Goal: Find contact information: Obtain details needed to contact an individual or organization

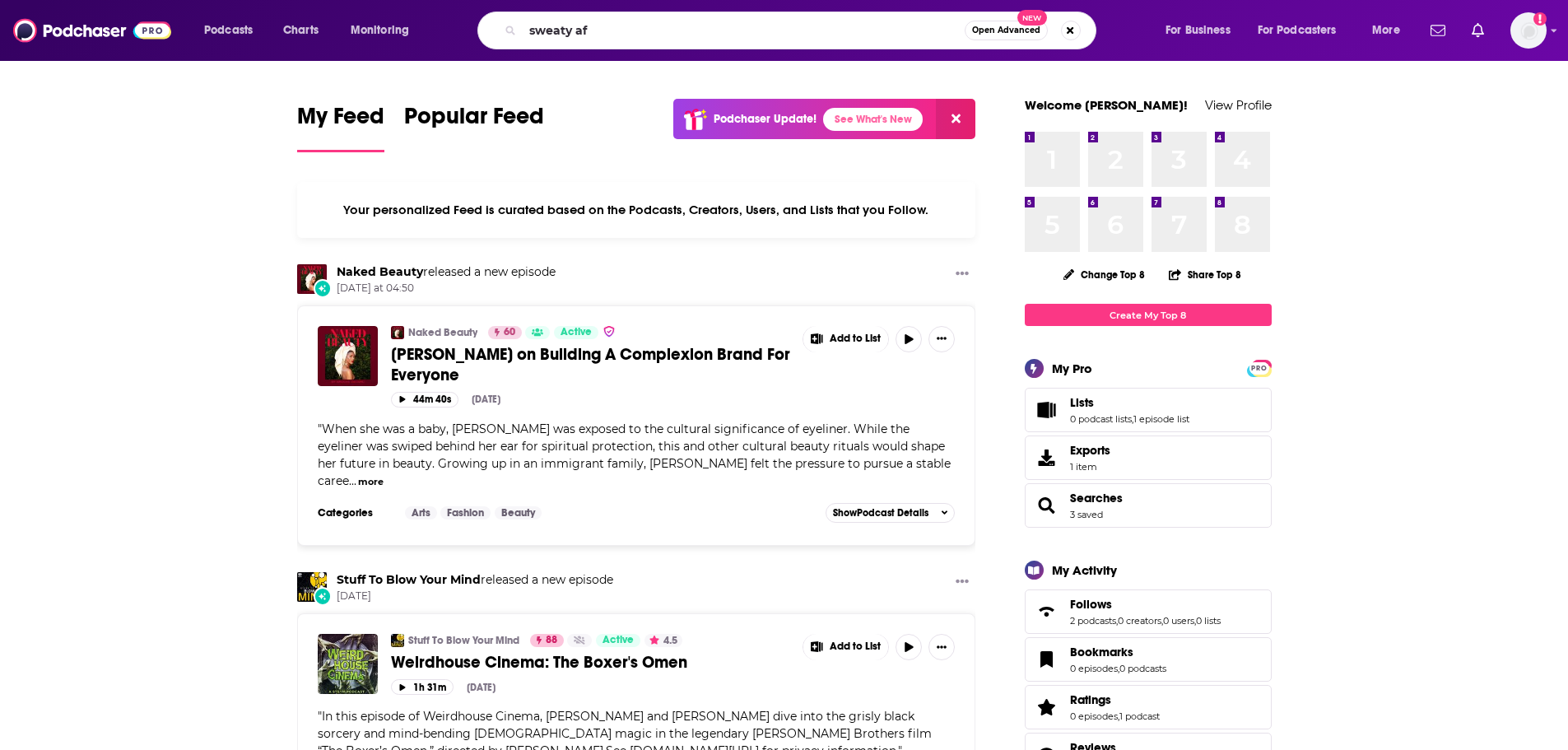
type input "sweaty af"
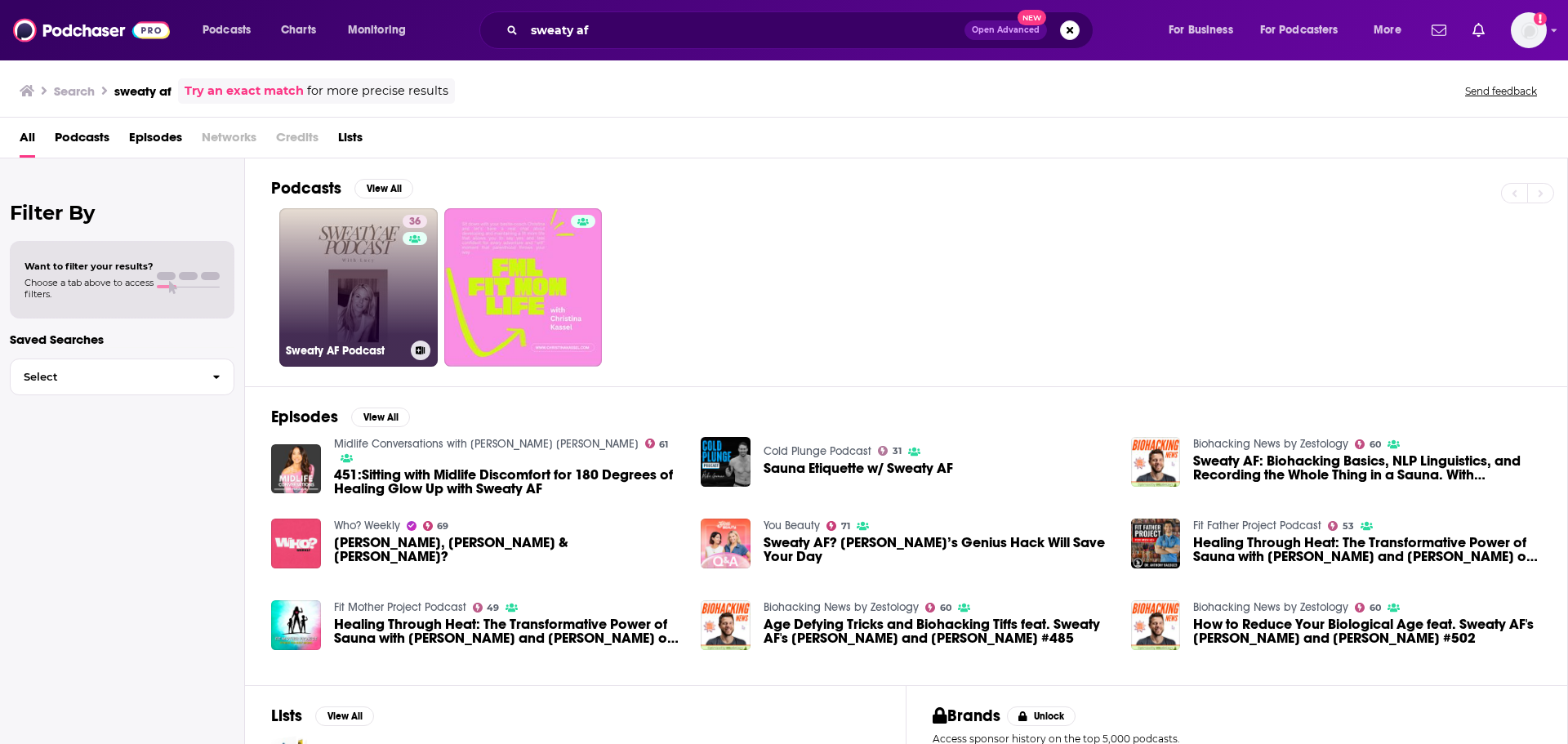
click at [347, 258] on link "36 Sweaty AF Podcast" at bounding box center [358, 287] width 158 height 158
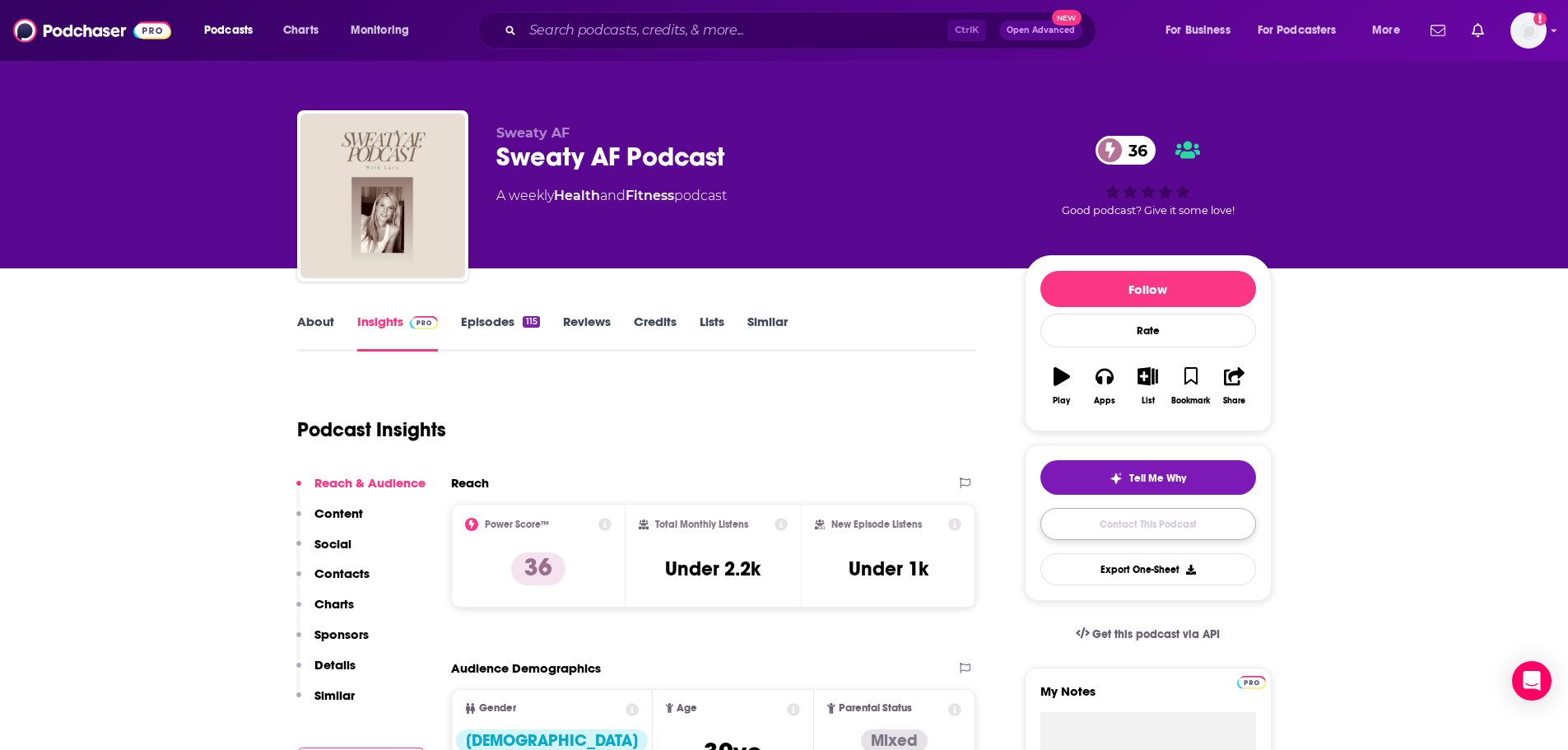
click at [1103, 527] on link "Contact This Podcast" at bounding box center [1148, 524] width 216 height 32
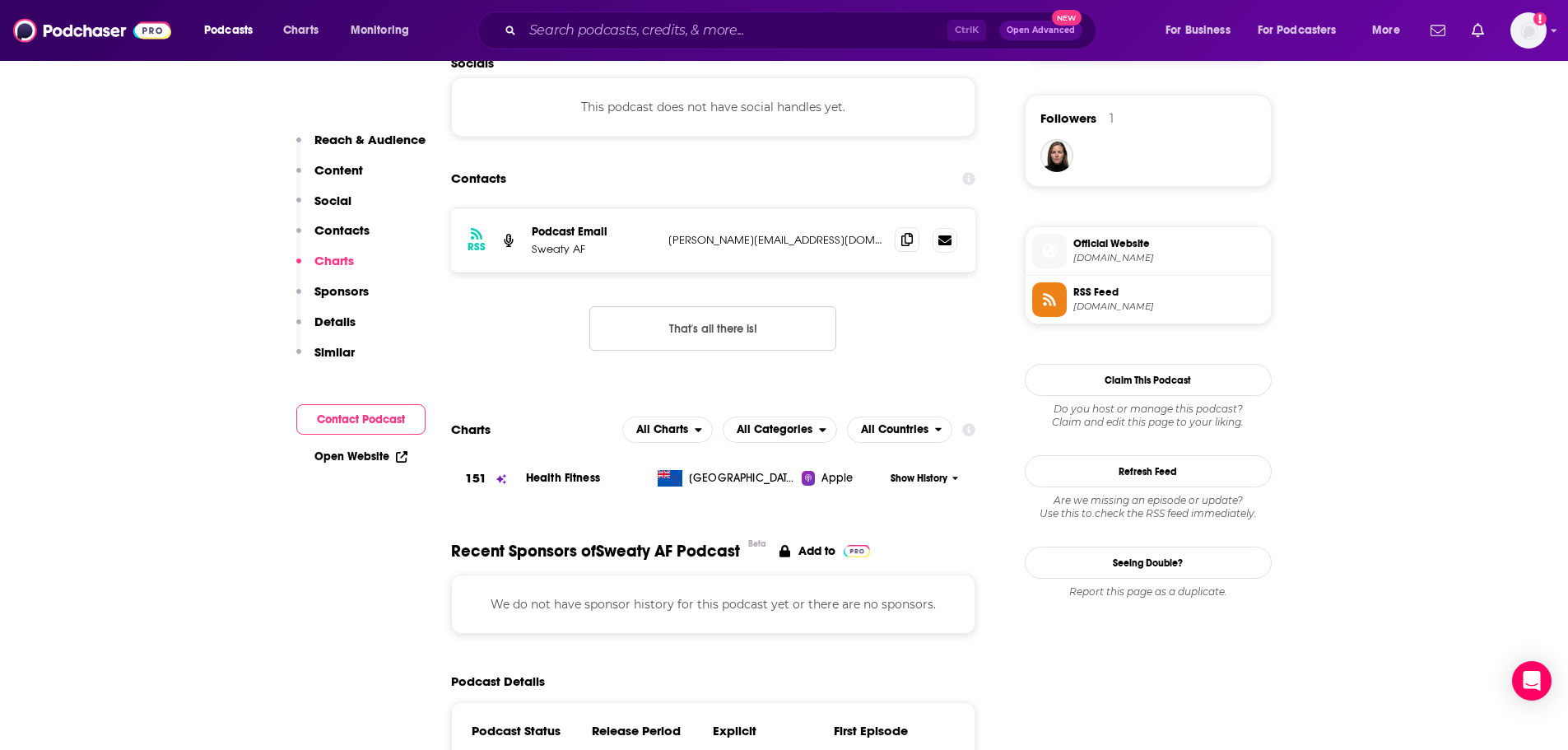
scroll to position [1169, 0]
click at [916, 232] on span at bounding box center [906, 240] width 25 height 25
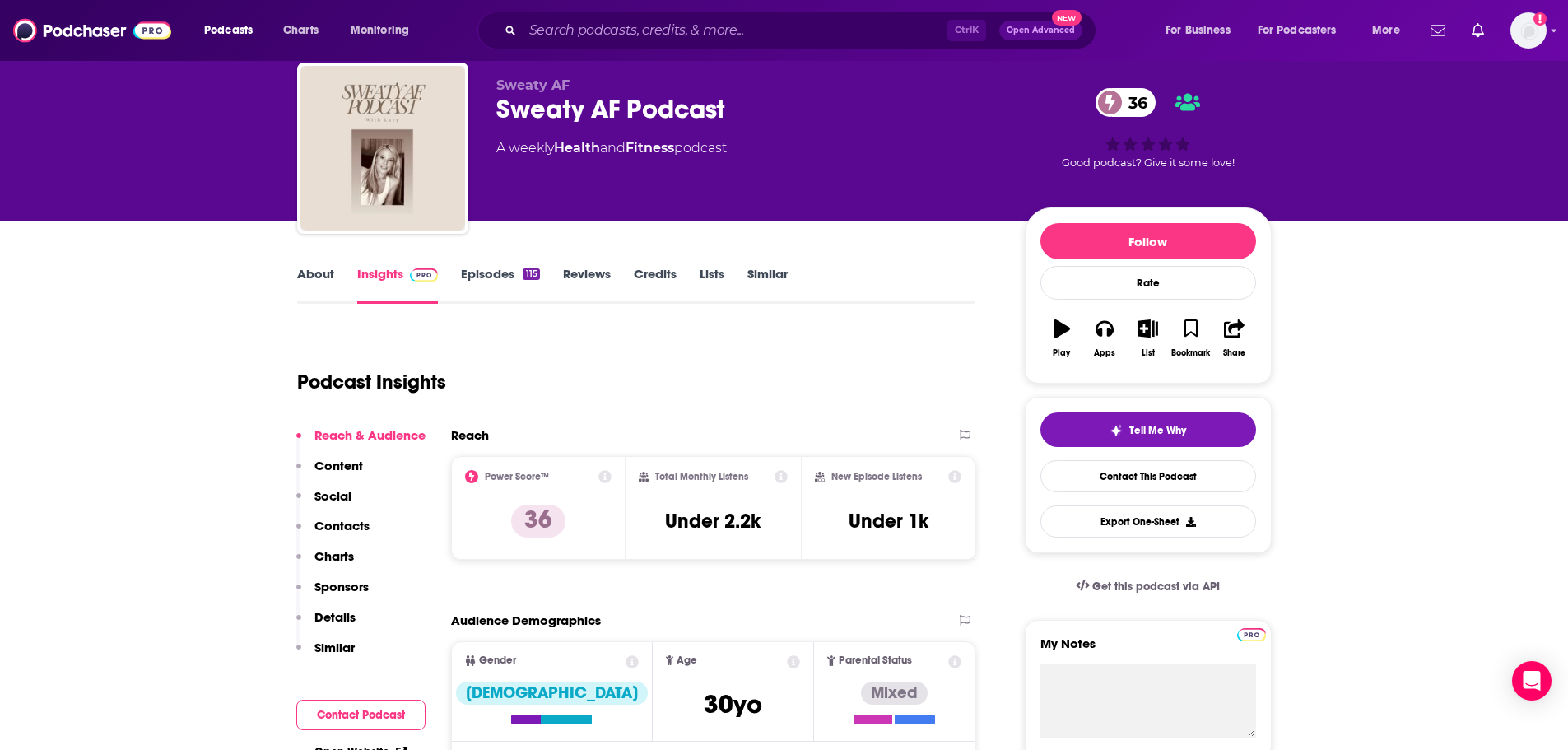
scroll to position [0, 0]
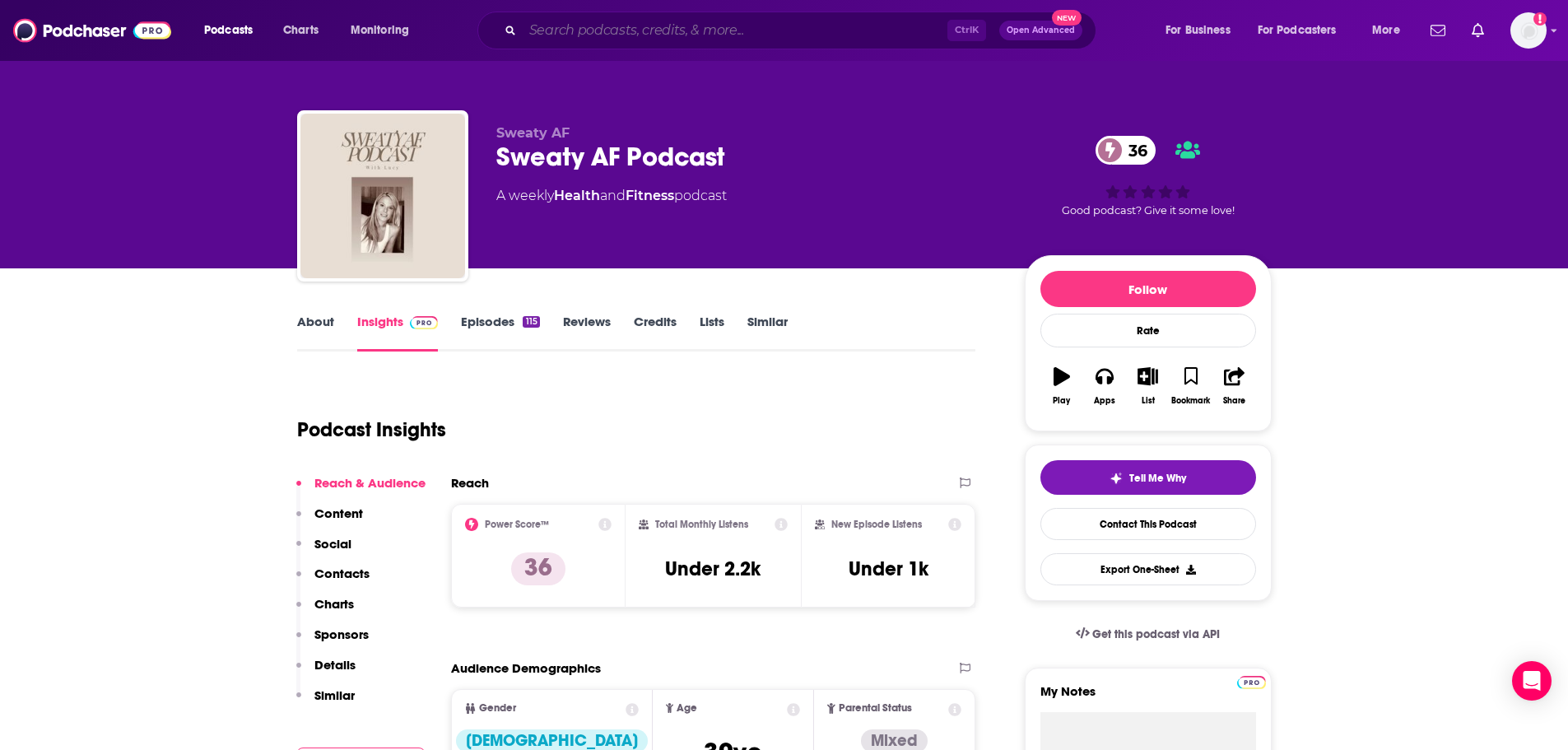
click at [779, 34] on input "Search podcasts, credits, & more..." at bounding box center [735, 30] width 425 height 26
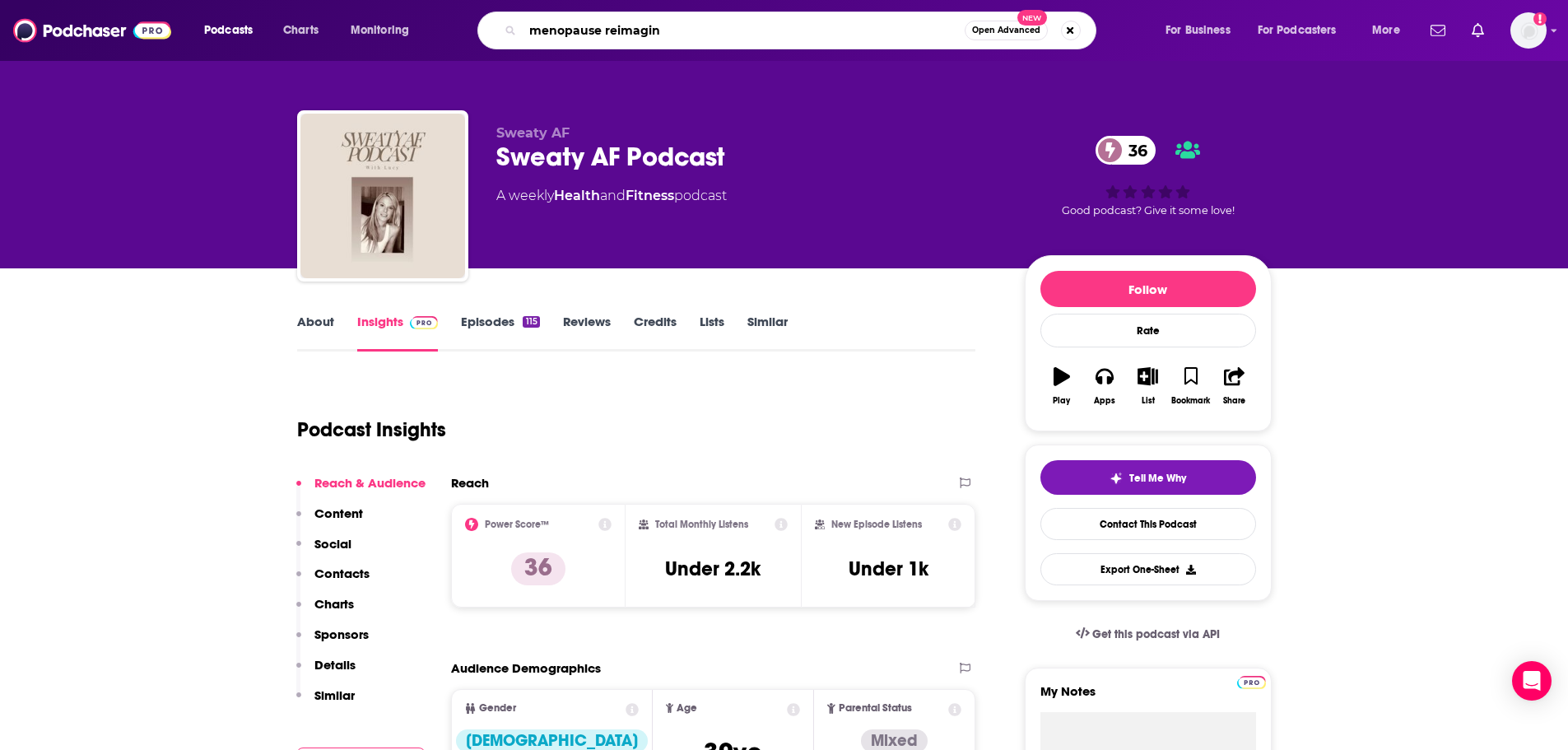
type input "menopause reimagine"
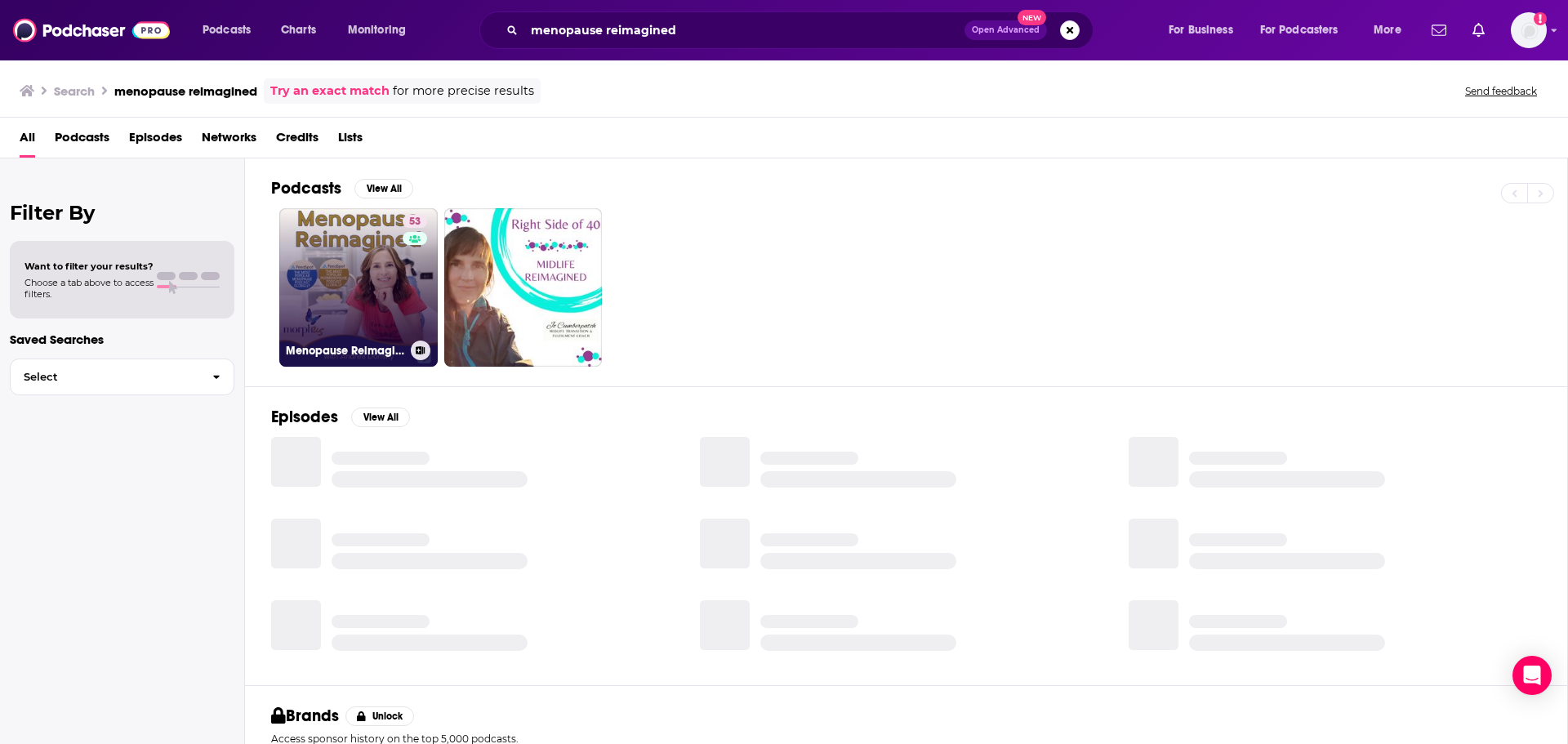
click at [385, 287] on link "53 Menopause Reimagined with [PERSON_NAME]" at bounding box center [358, 287] width 158 height 158
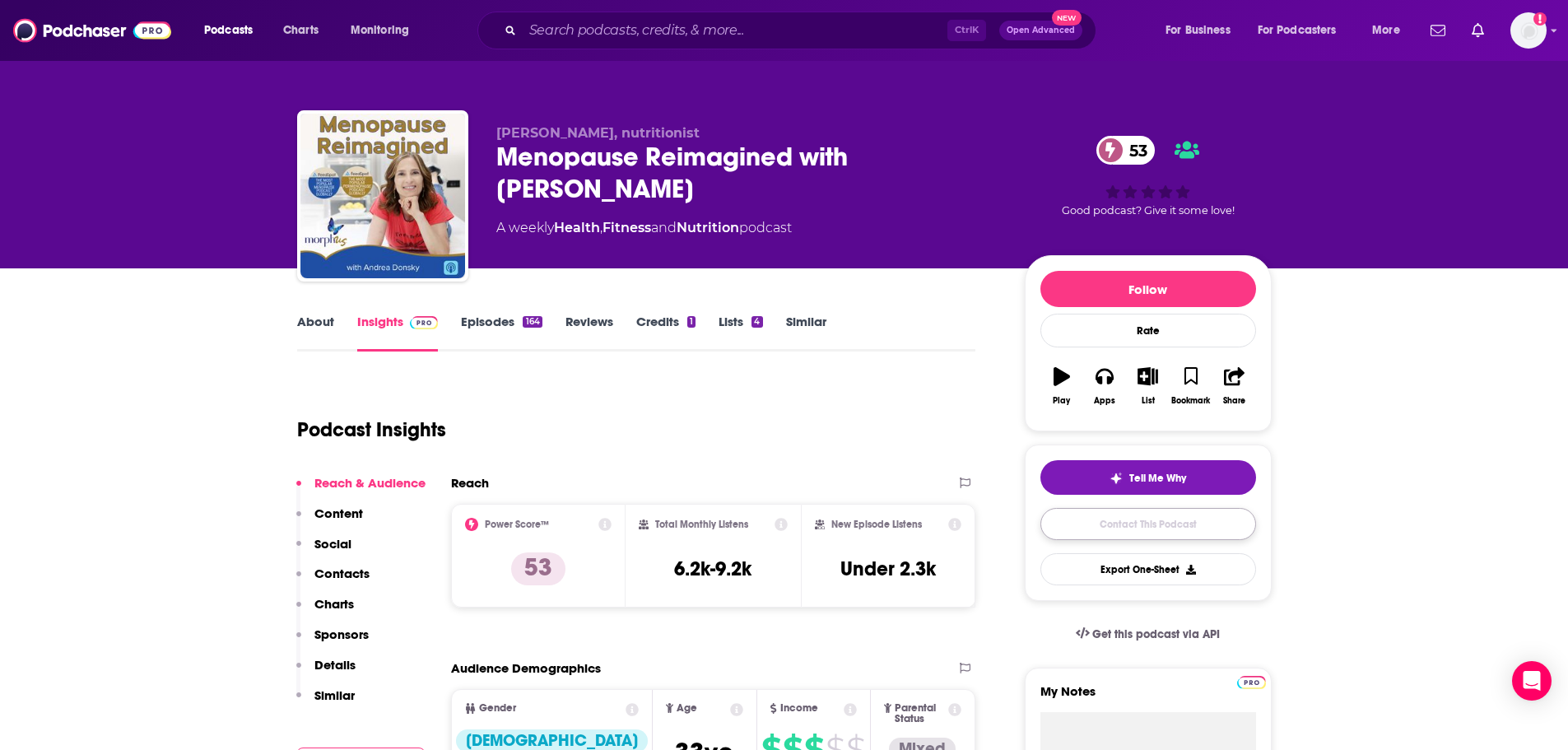
click at [1125, 531] on link "Contact This Podcast" at bounding box center [1148, 524] width 216 height 32
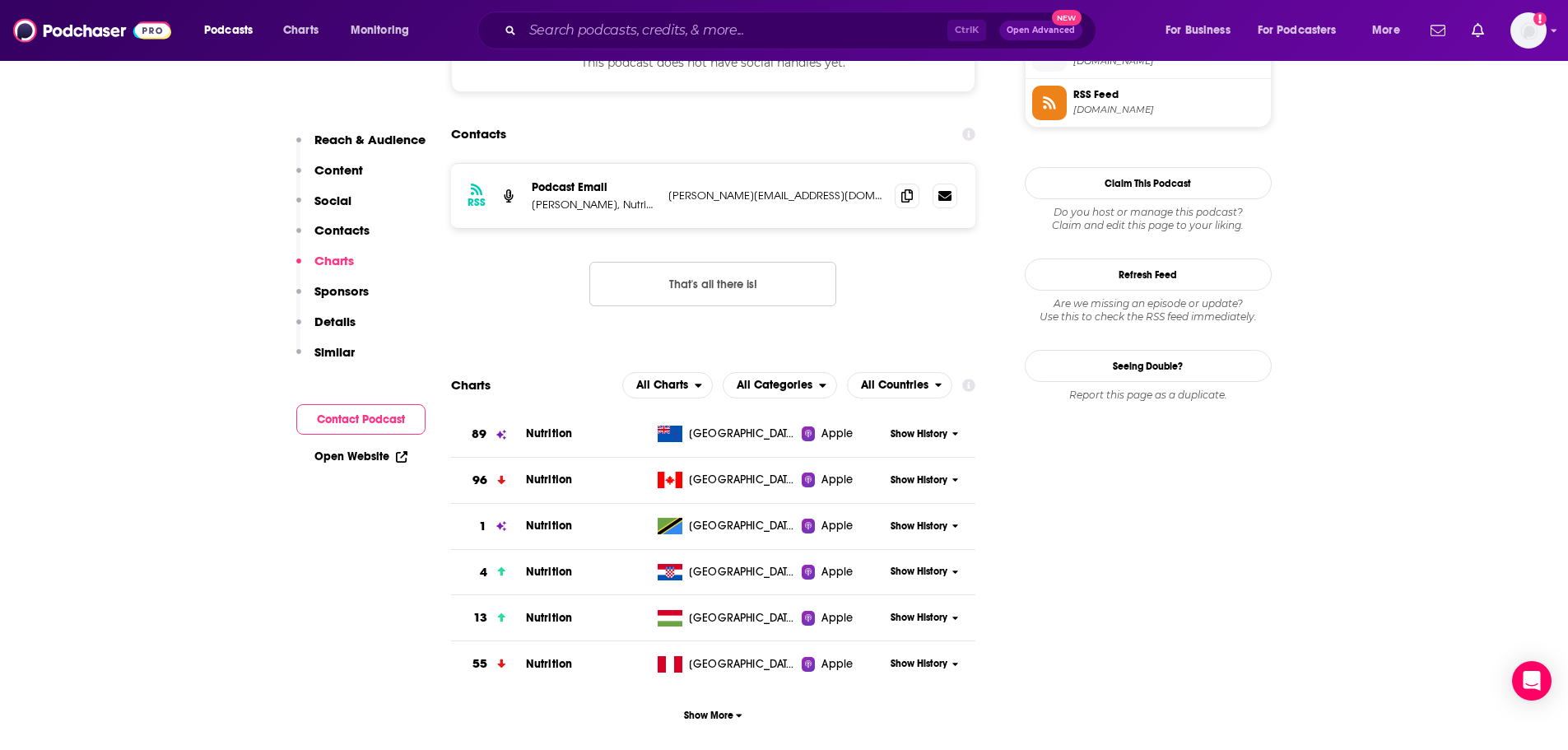
scroll to position [1489, 0]
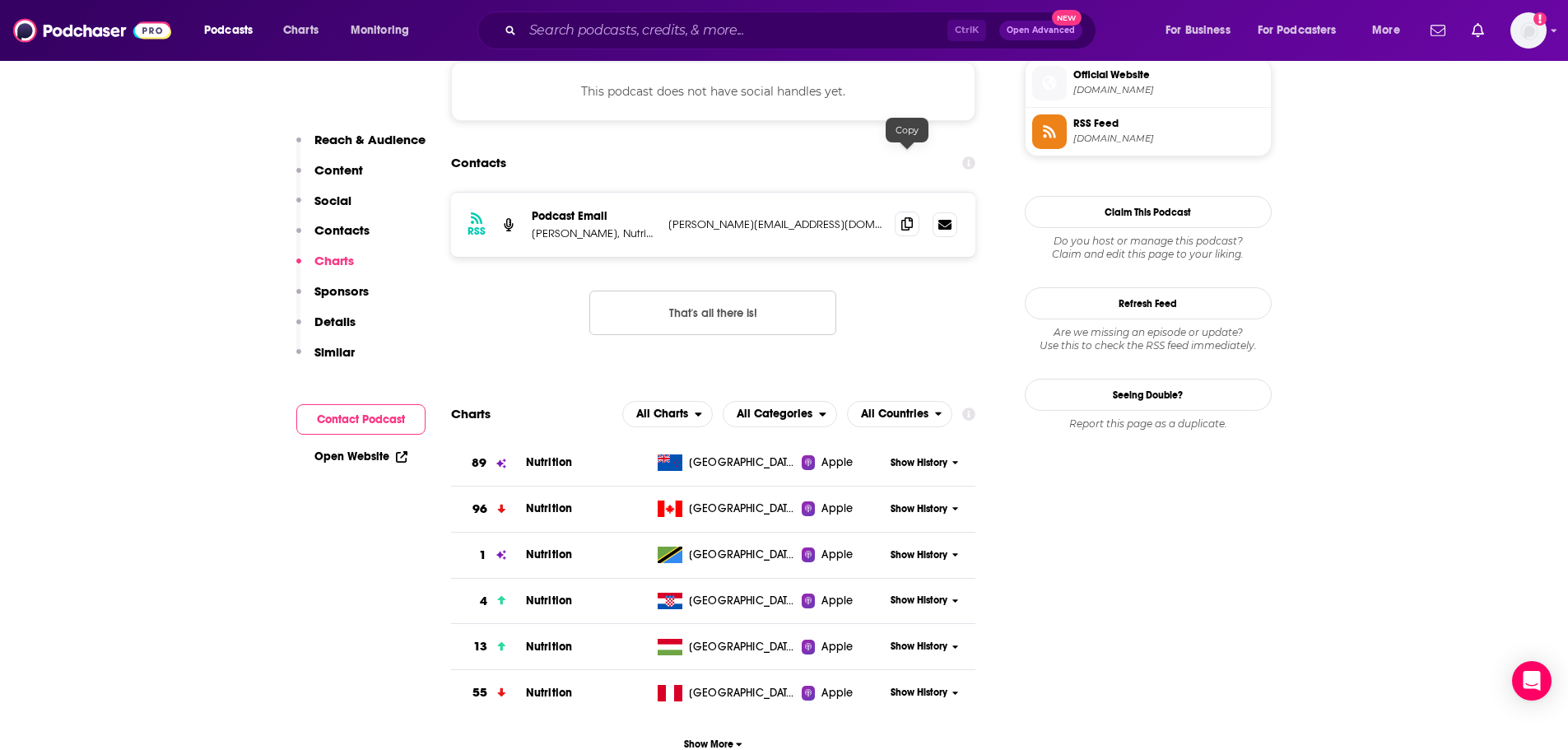
click at [905, 217] on icon at bounding box center [907, 224] width 12 height 14
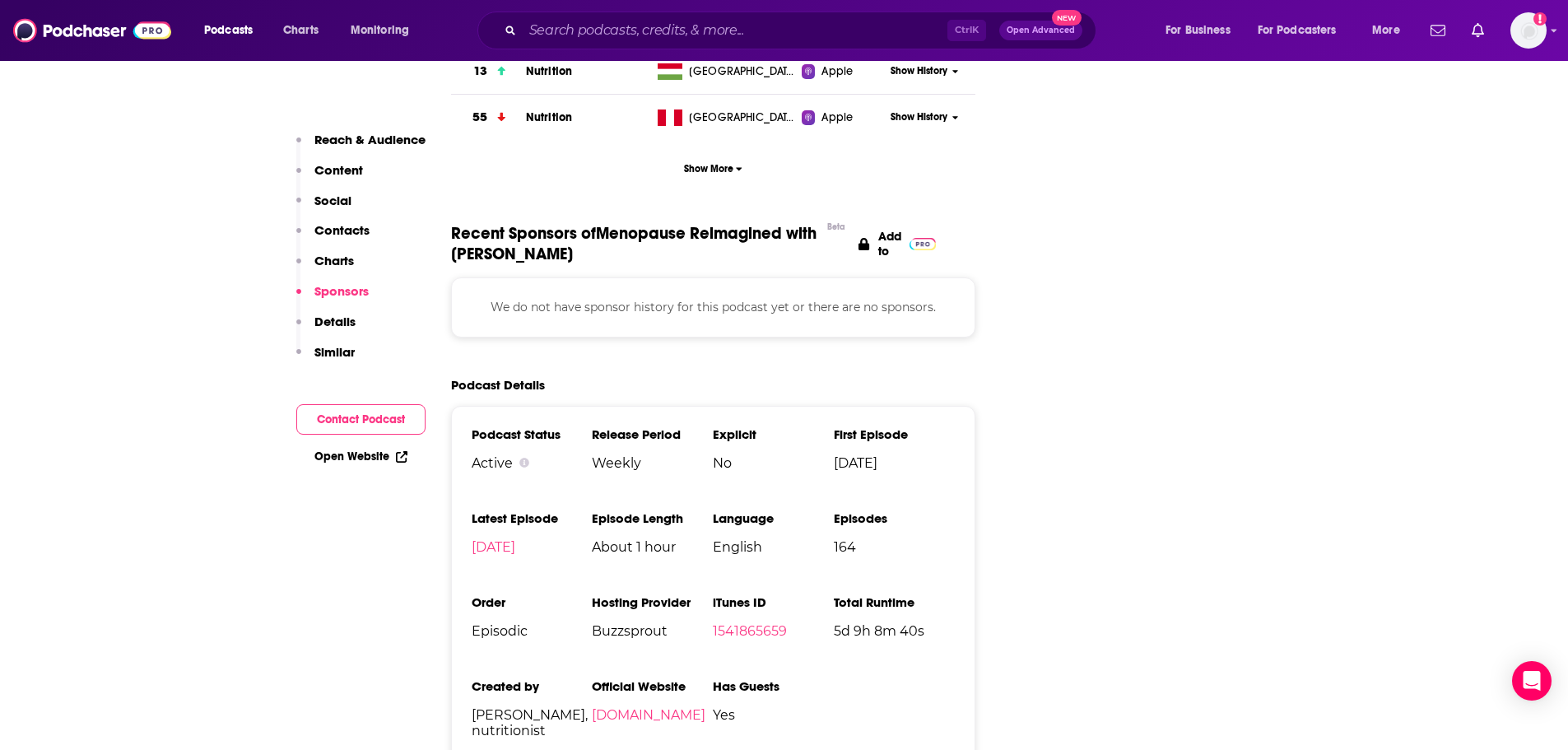
scroll to position [2065, 0]
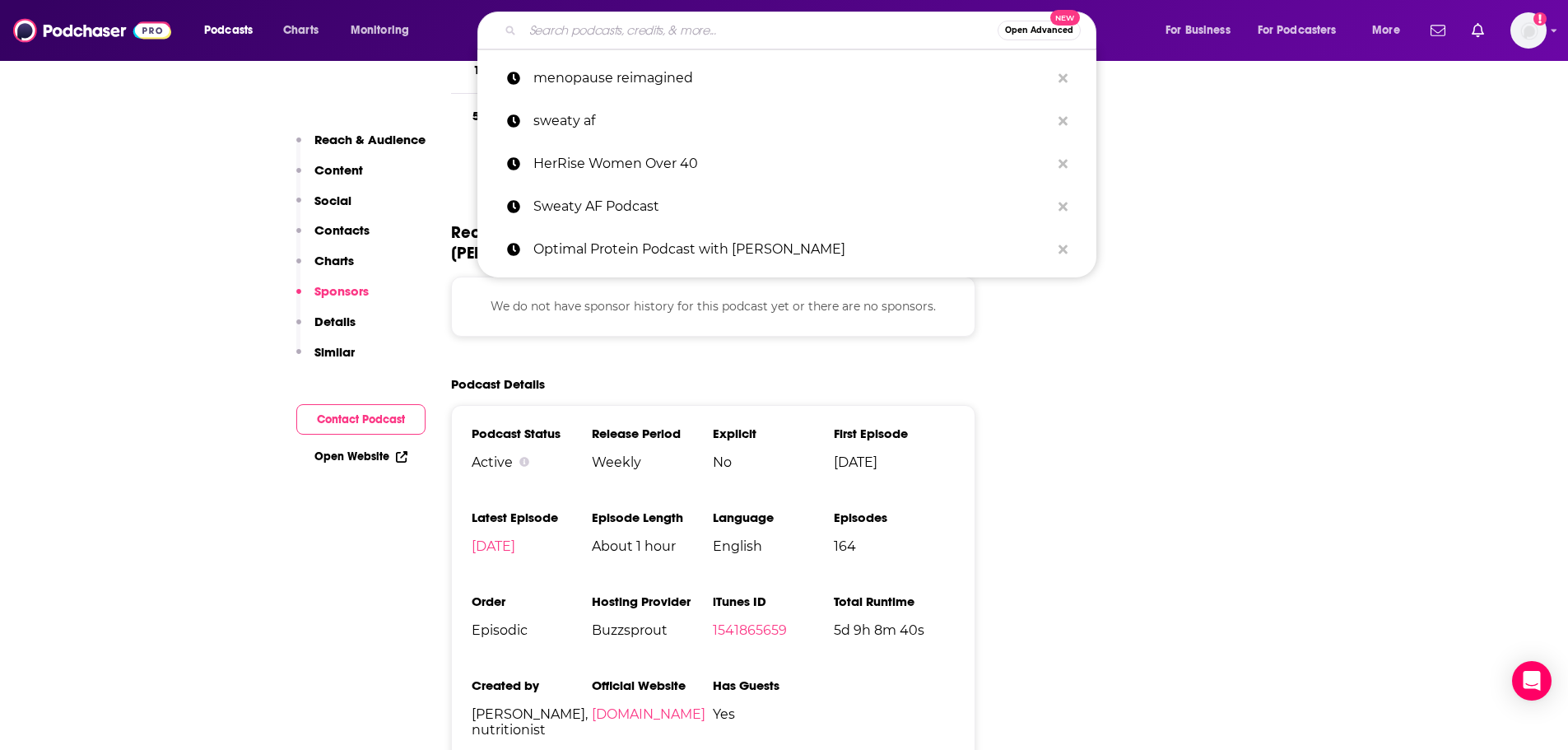
click at [781, 22] on input "Search podcasts, credits, & more..." at bounding box center [759, 30] width 475 height 26
paste input "Hack My Age"
type input "Hack My Age"
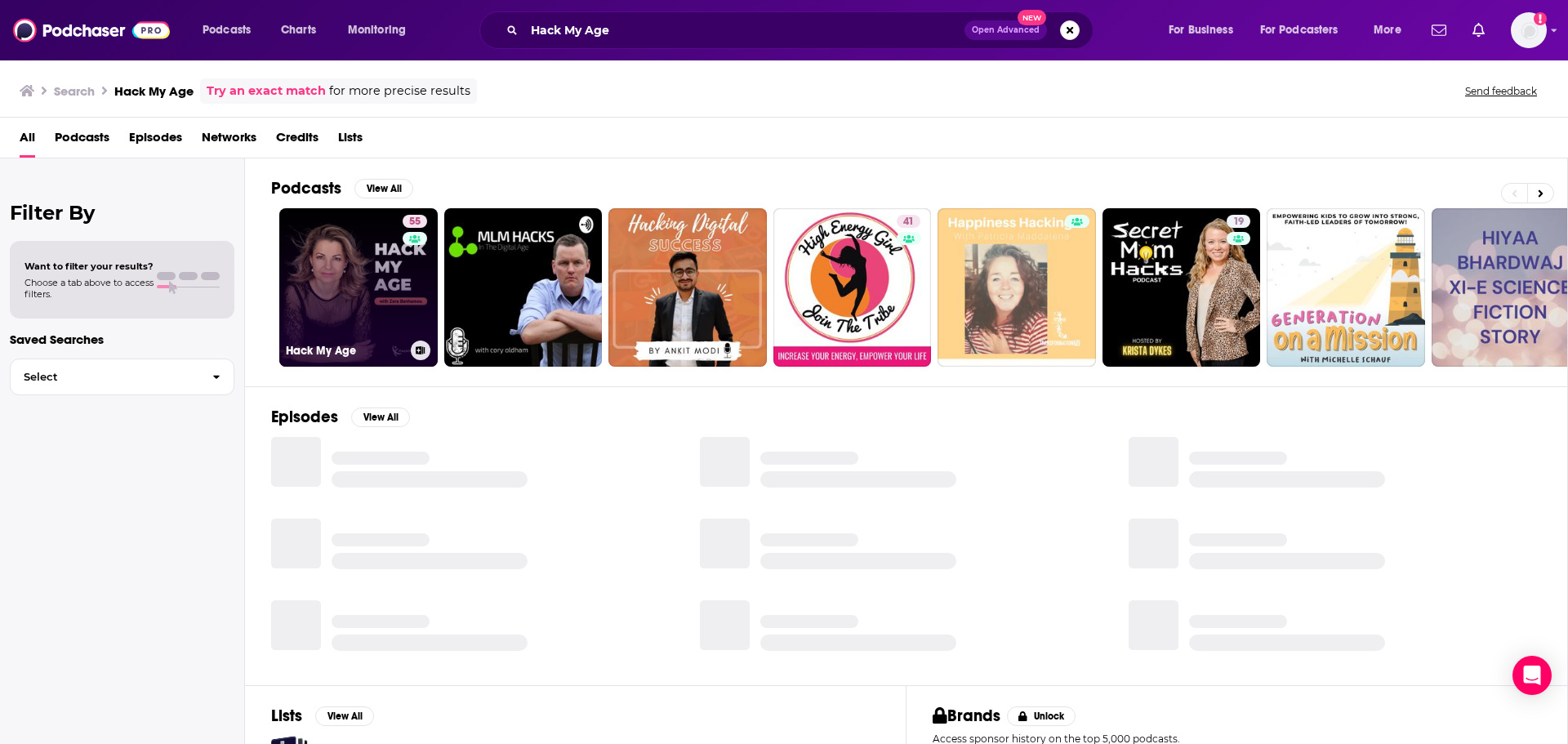
click at [310, 309] on link "55 Hack My Age" at bounding box center [358, 287] width 158 height 158
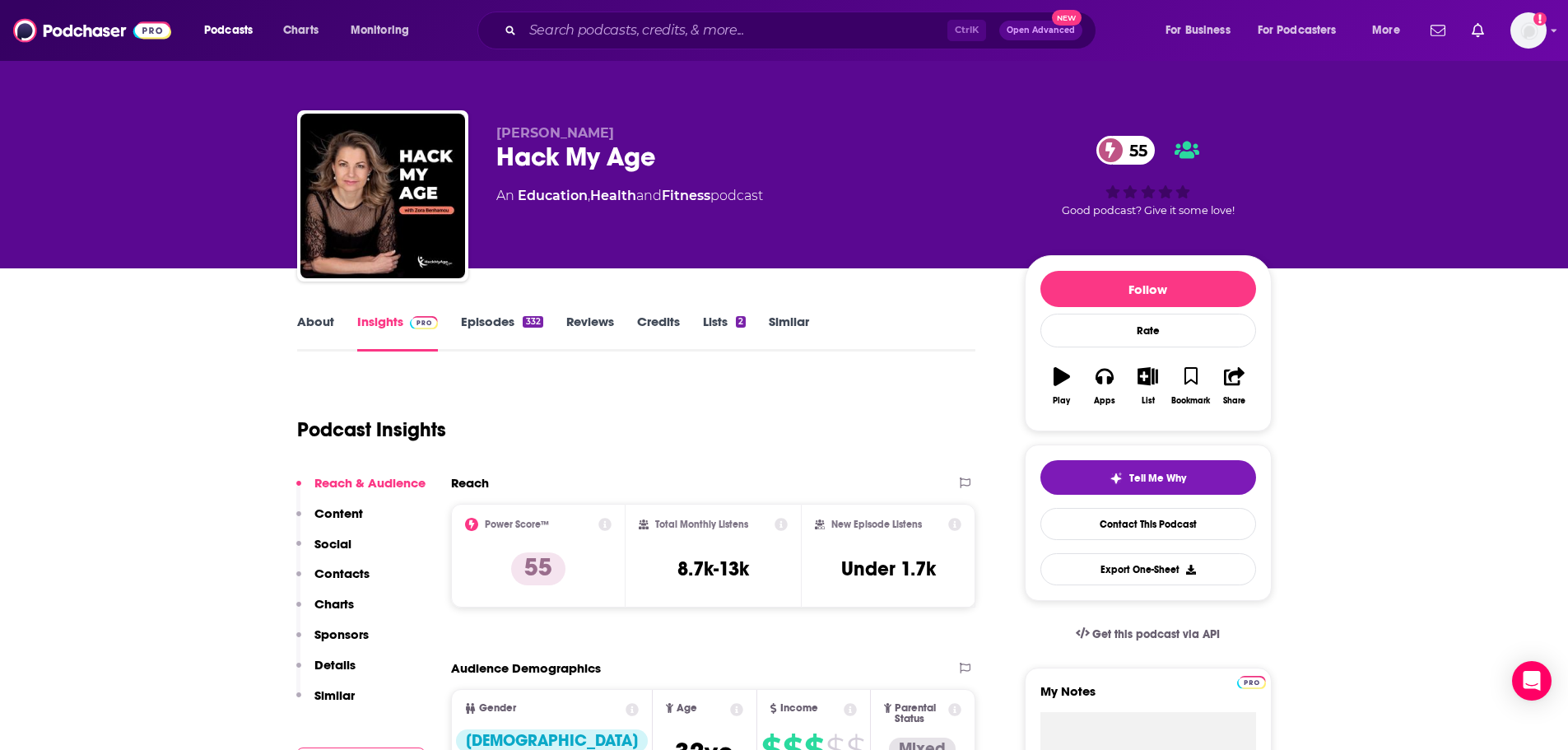
drag, startPoint x: 787, startPoint y: 194, endPoint x: 471, endPoint y: 192, distance: 316.0
click at [471, 192] on div "[PERSON_NAME] Hack My Age [DEMOGRAPHIC_DATA] An Education , Health and Fitness …" at bounding box center [784, 199] width 974 height 178
copy div "An Education , Health and Fitness podcast"
click at [680, 30] on input "Search podcasts, credits, & more..." at bounding box center [735, 30] width 425 height 26
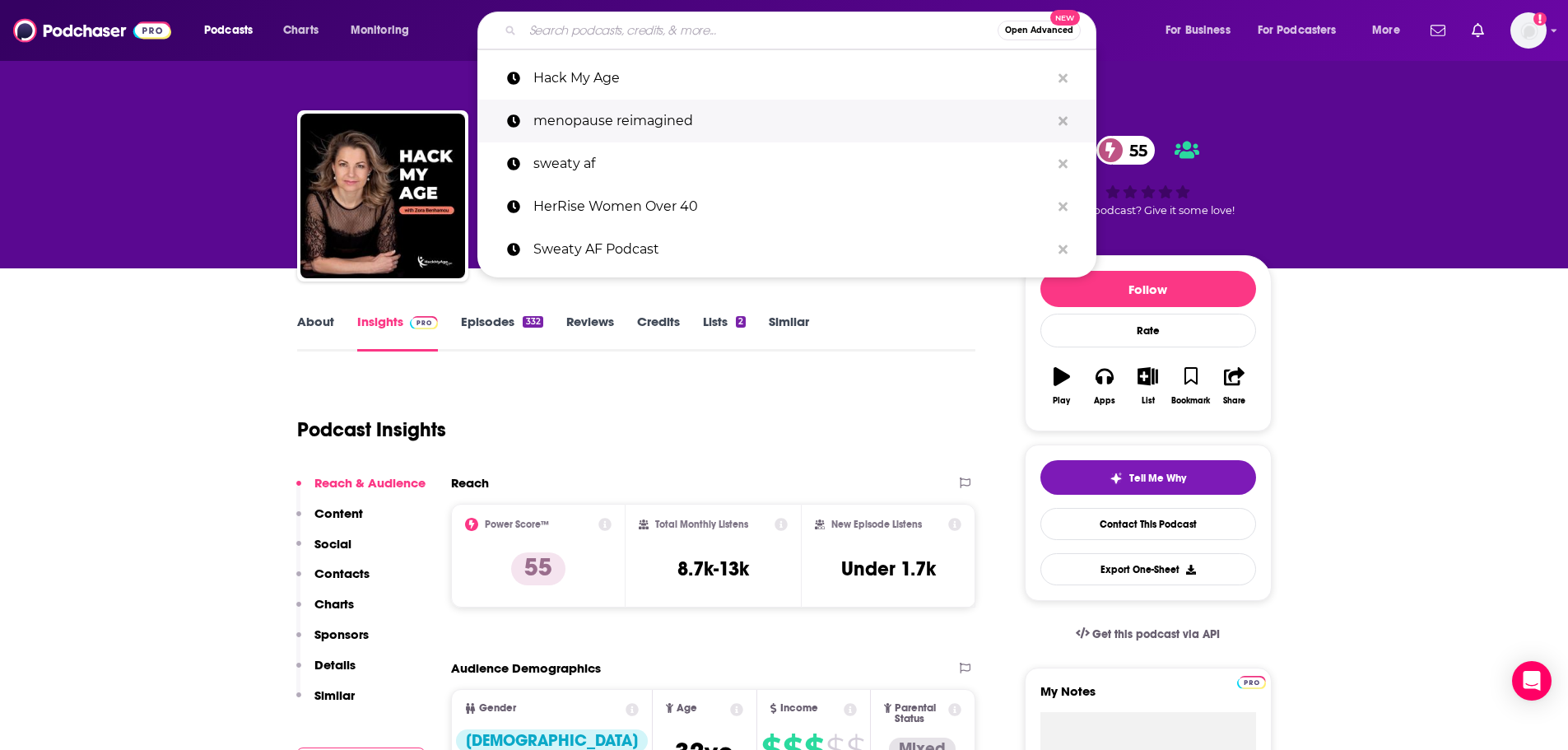
click at [665, 110] on p "menopause reimagined" at bounding box center [792, 121] width 517 height 42
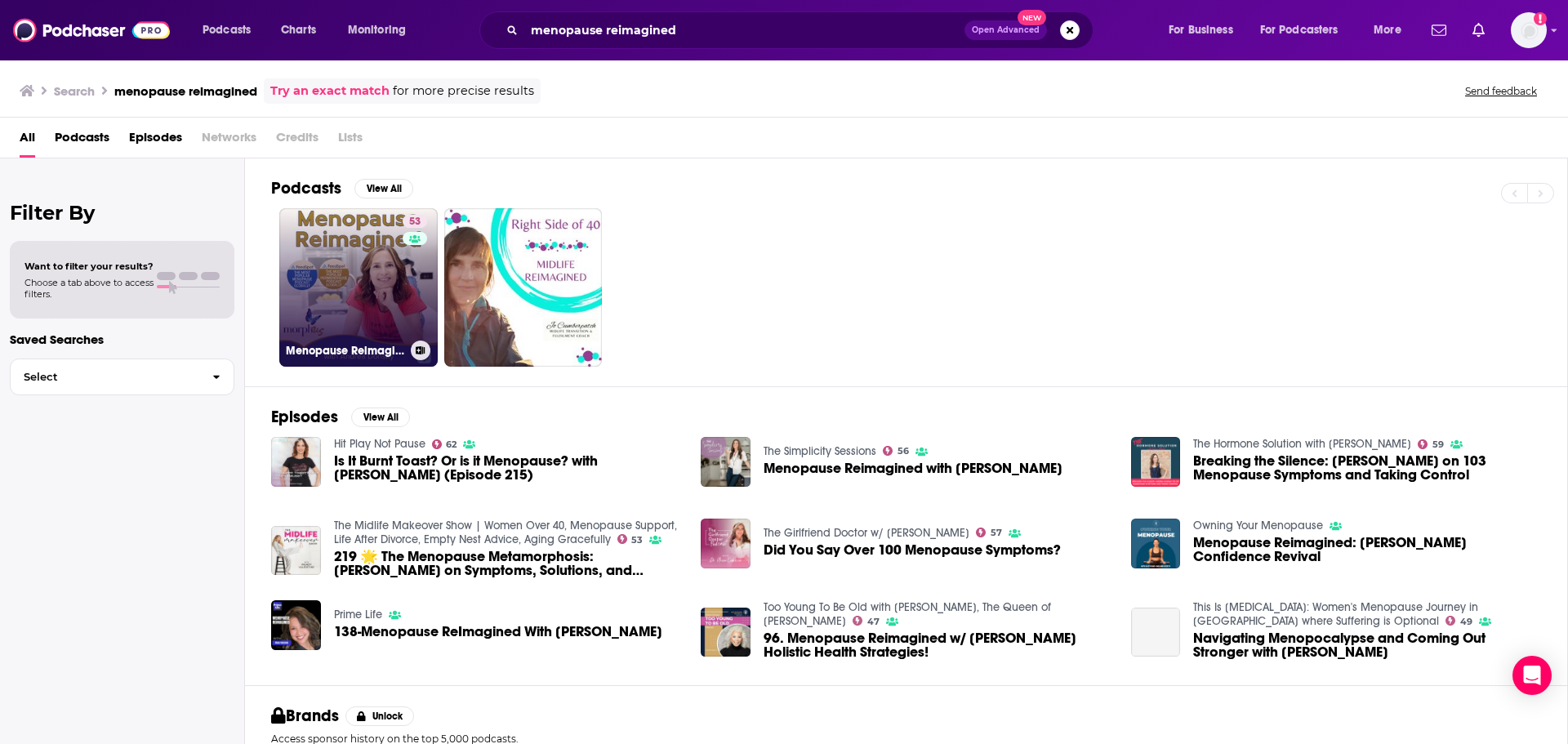
click at [374, 286] on link "53 Menopause Reimagined with [PERSON_NAME]" at bounding box center [358, 287] width 158 height 158
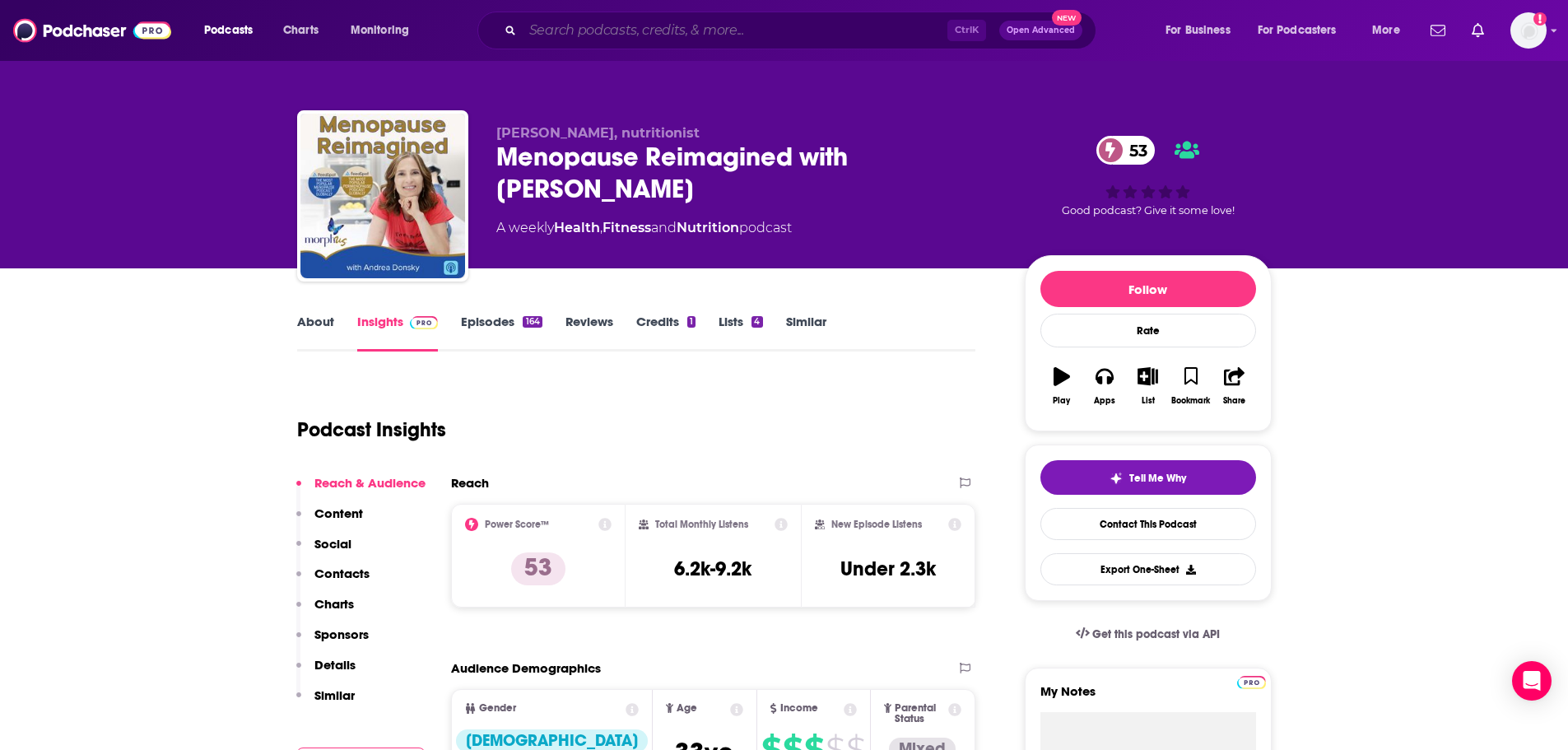
click at [764, 37] on input "Search podcasts, credits, & more..." at bounding box center [735, 30] width 425 height 26
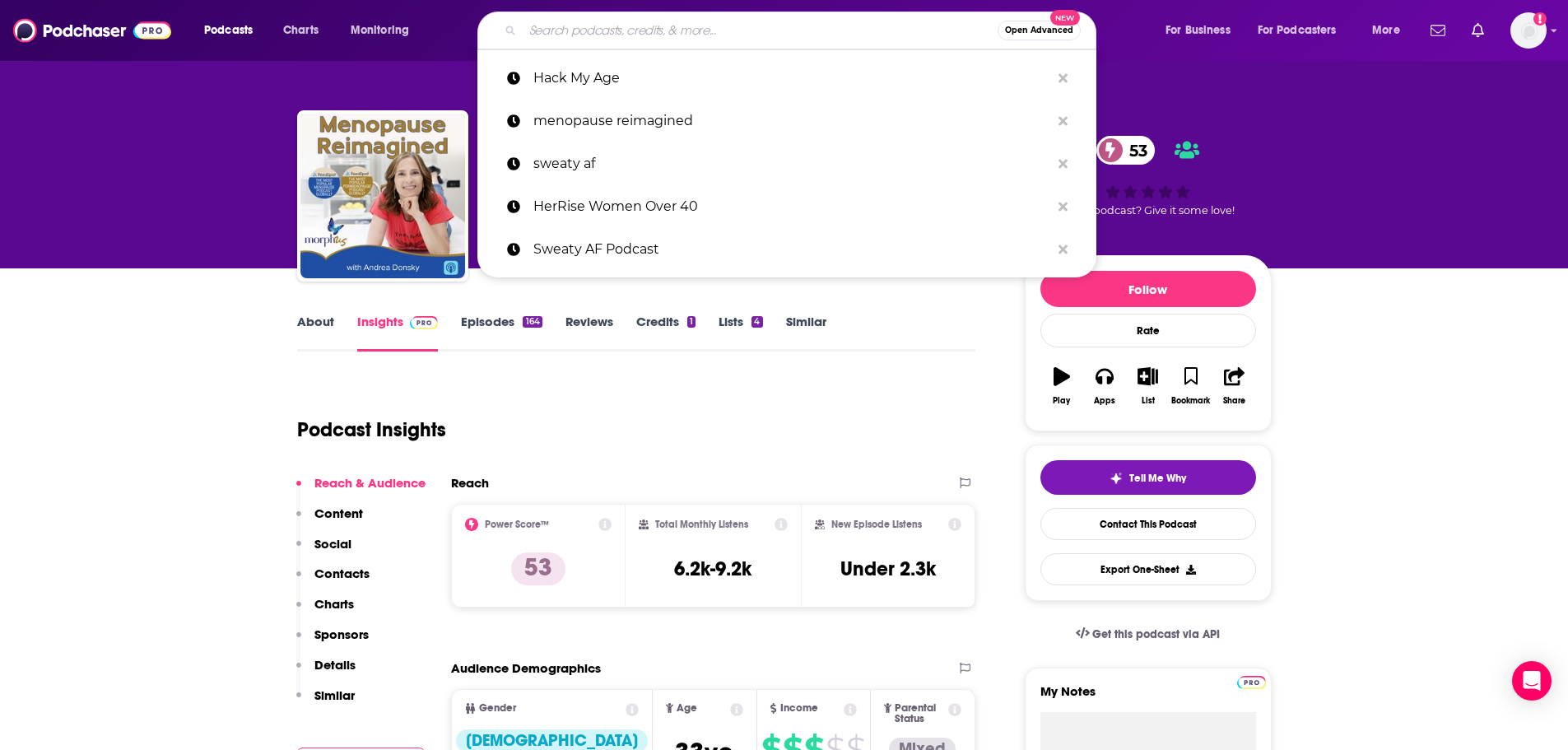
paste input "Not Your Mother's Menopause with Dr. [PERSON_NAME]"
type input "Not Your Mother's Menopause with Dr. [PERSON_NAME]"
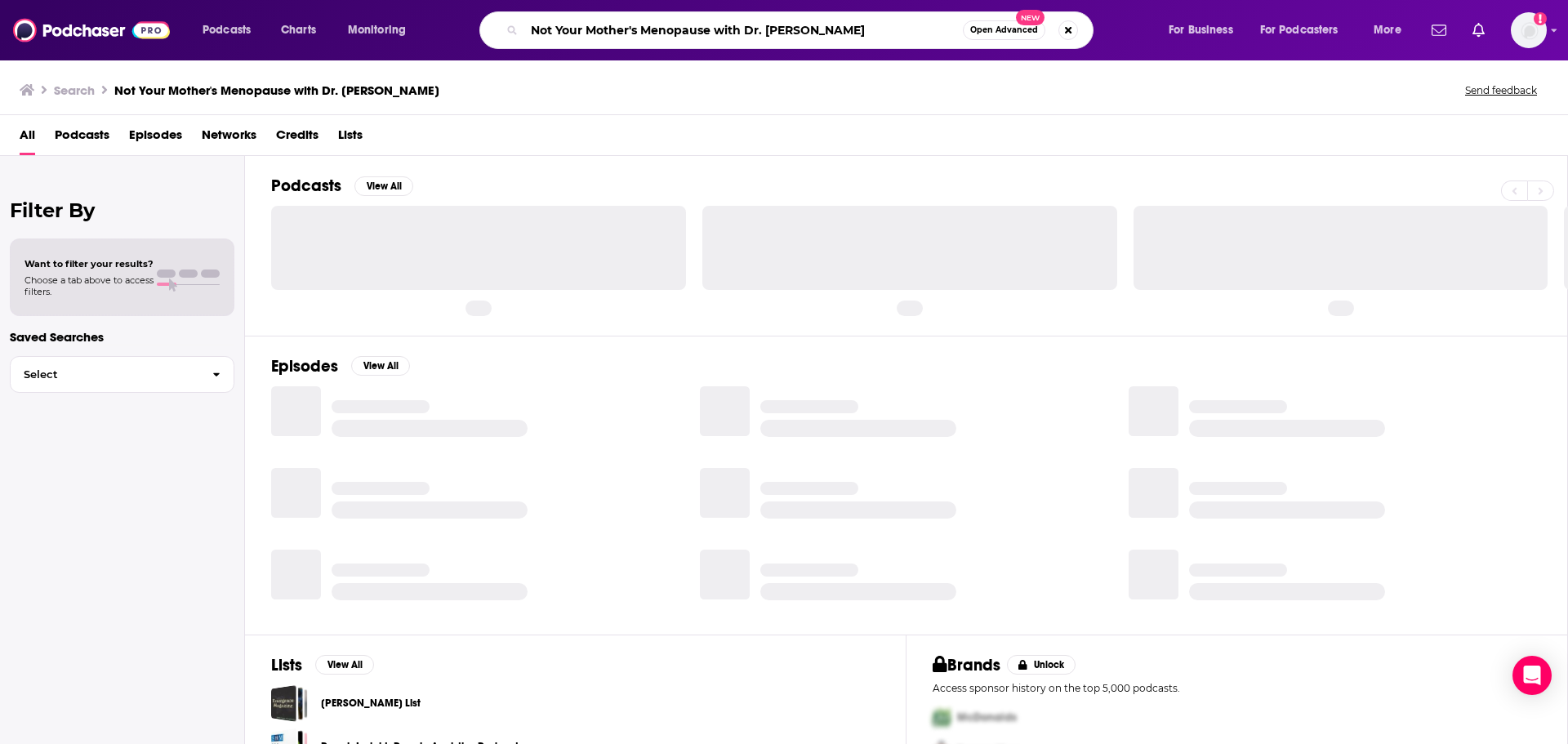
click at [757, 36] on input "Not Your Mother's Menopause with Dr. [PERSON_NAME]" at bounding box center [743, 29] width 438 height 26
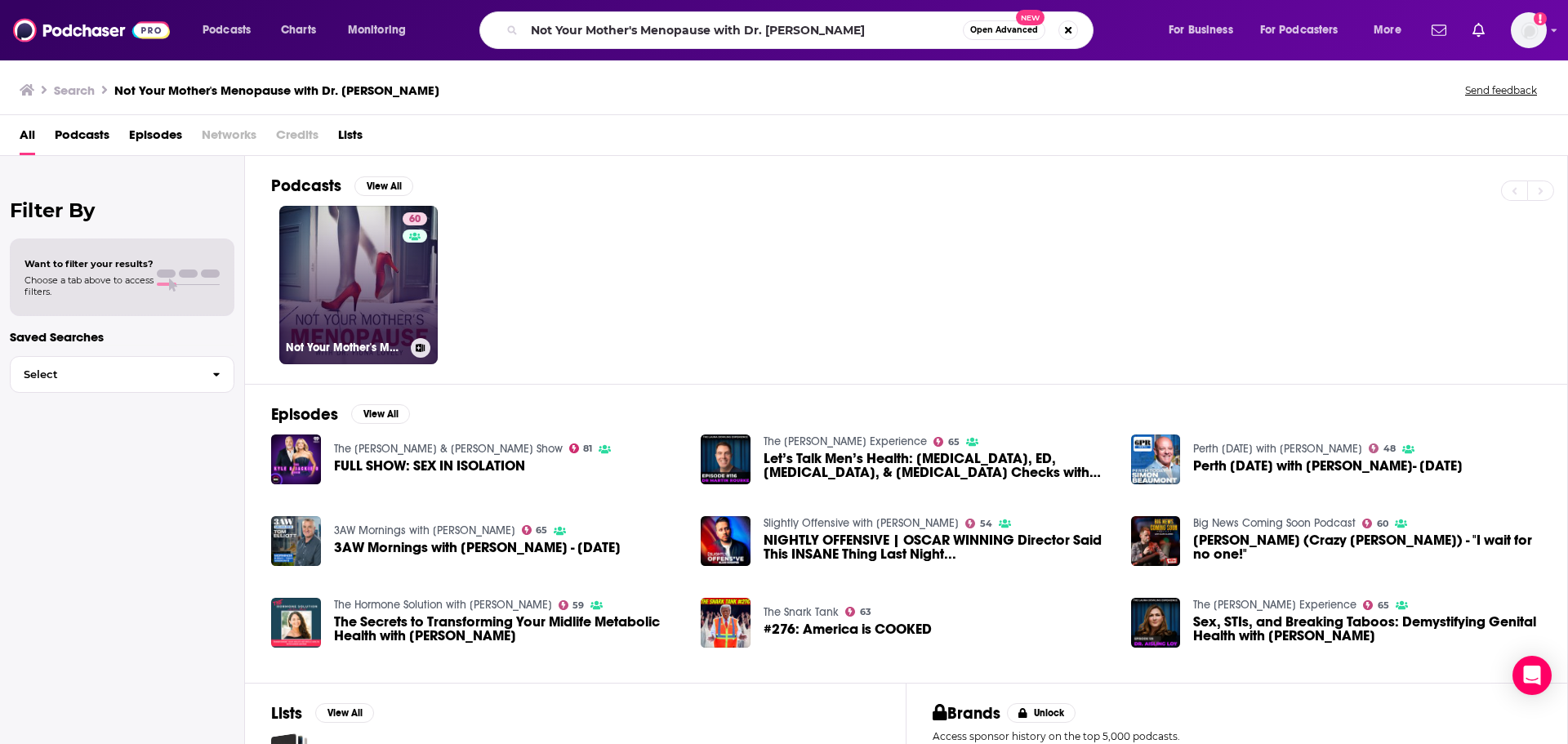
click at [339, 275] on link "60 Not Your Mother's Menopause with Dr. [PERSON_NAME]" at bounding box center [358, 285] width 158 height 158
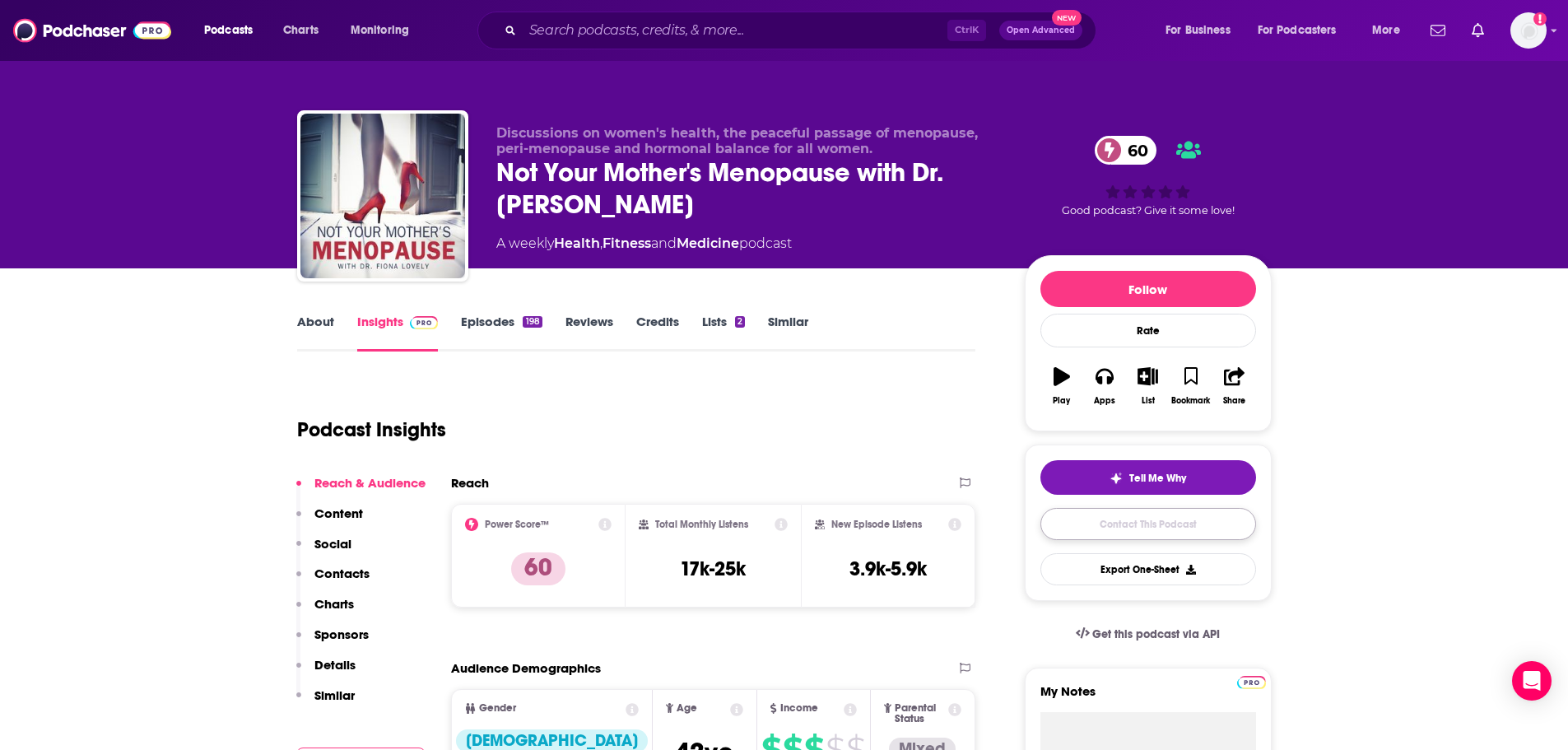
click at [1174, 521] on link "Contact This Podcast" at bounding box center [1148, 524] width 216 height 32
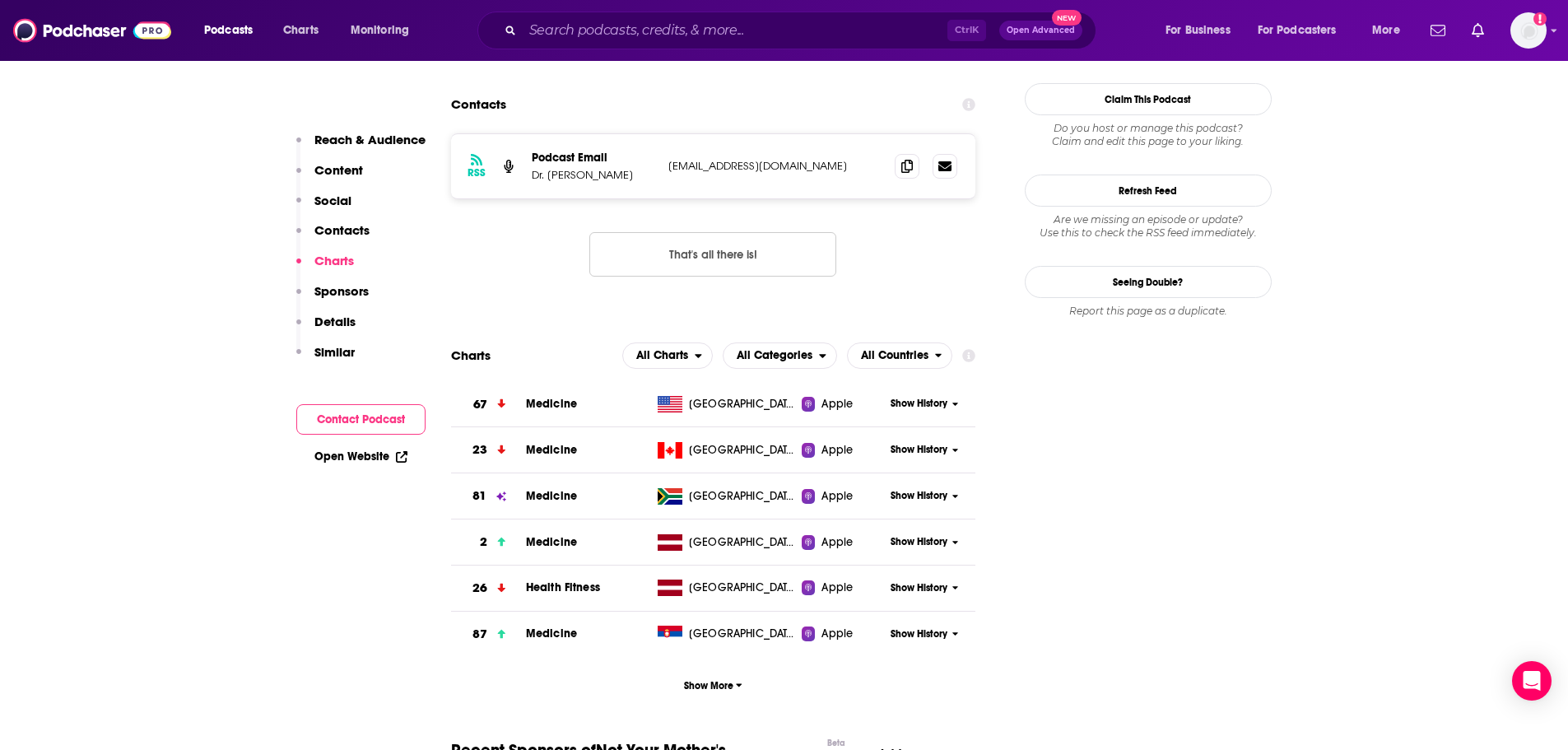
scroll to position [1456, 0]
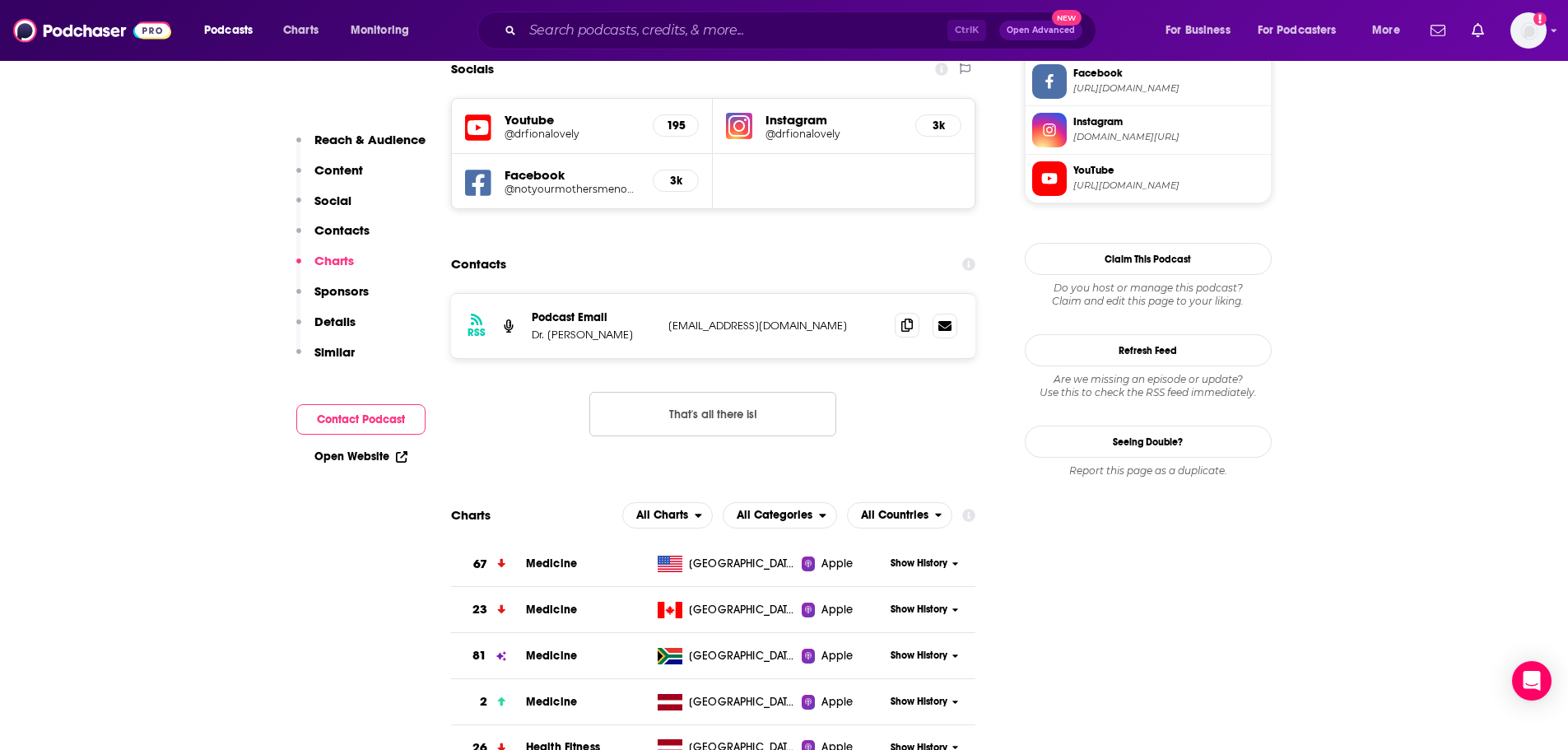
click at [900, 313] on span at bounding box center [906, 324] width 25 height 25
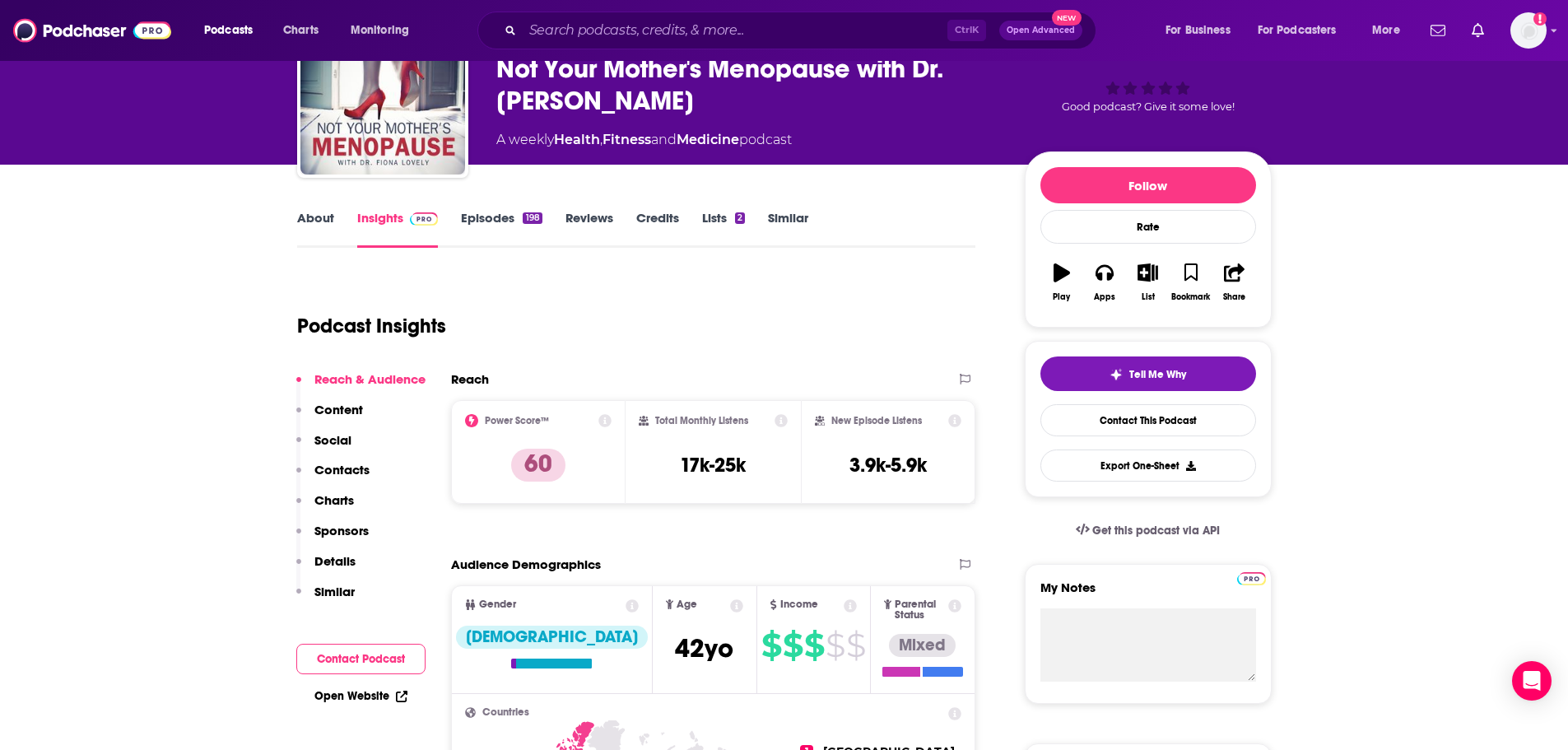
scroll to position [0, 0]
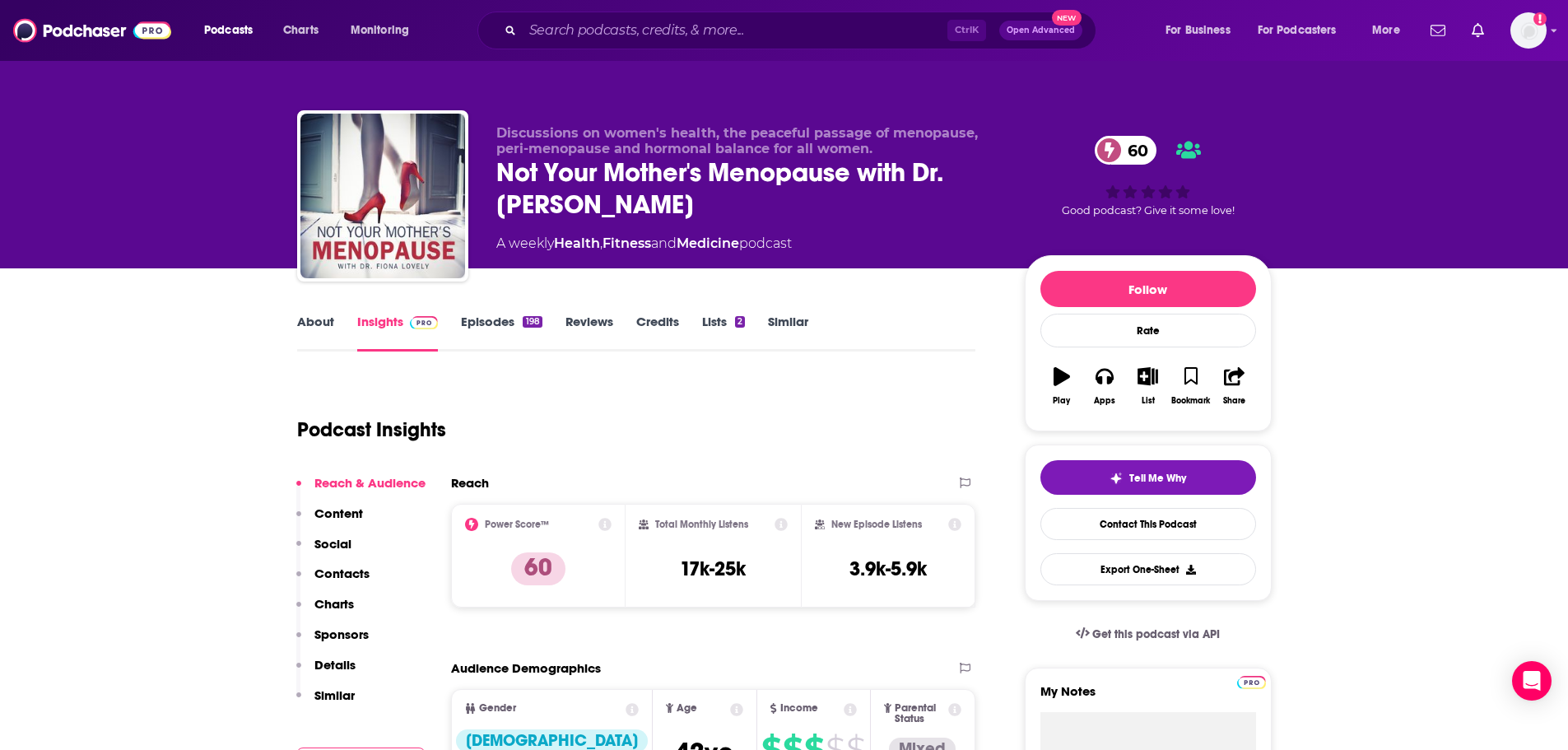
click at [798, 15] on div "Ctrl K Open Advanced New" at bounding box center [787, 31] width 619 height 38
click at [809, 39] on input "Search podcasts, credits, & more..." at bounding box center [735, 30] width 425 height 26
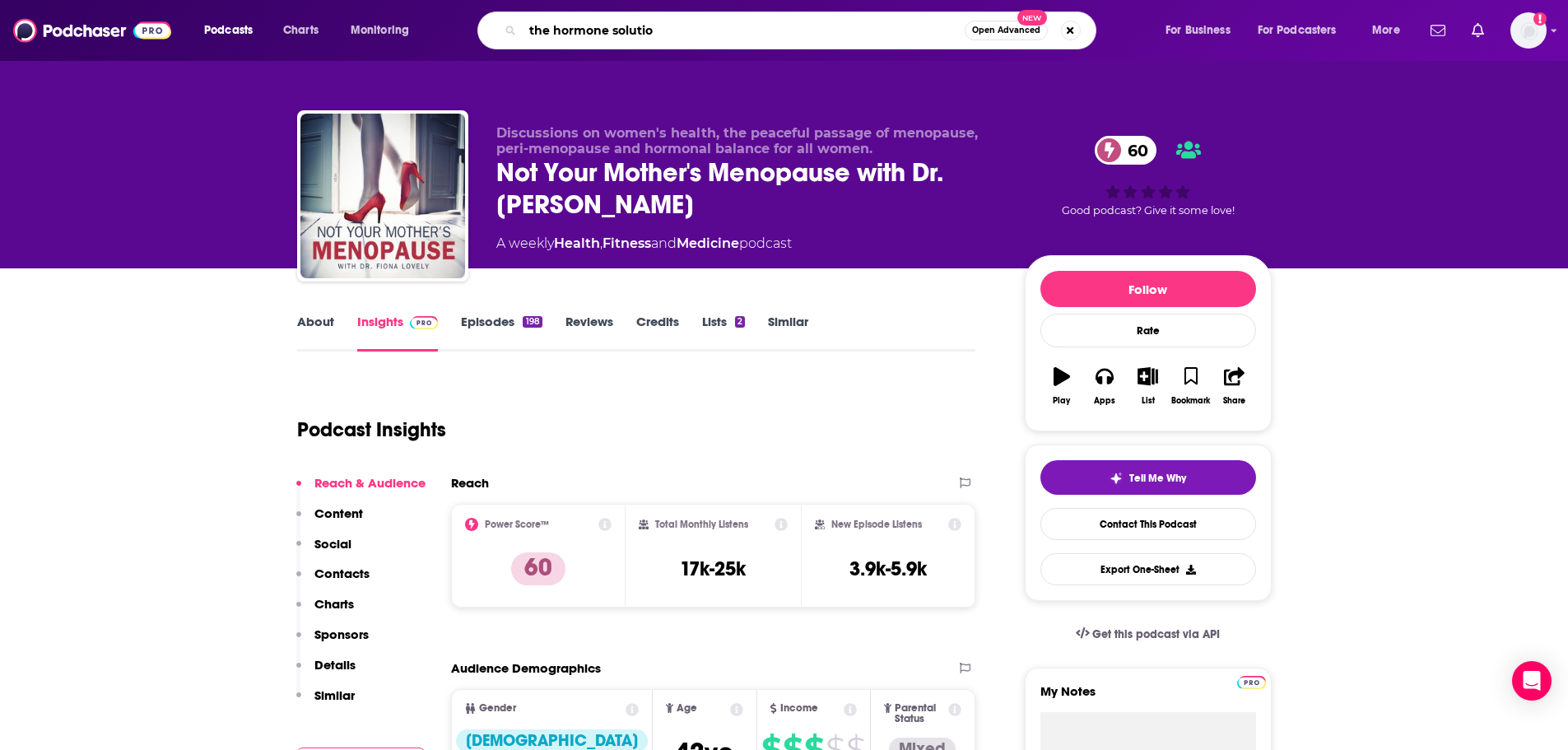
type input "the hormone solution"
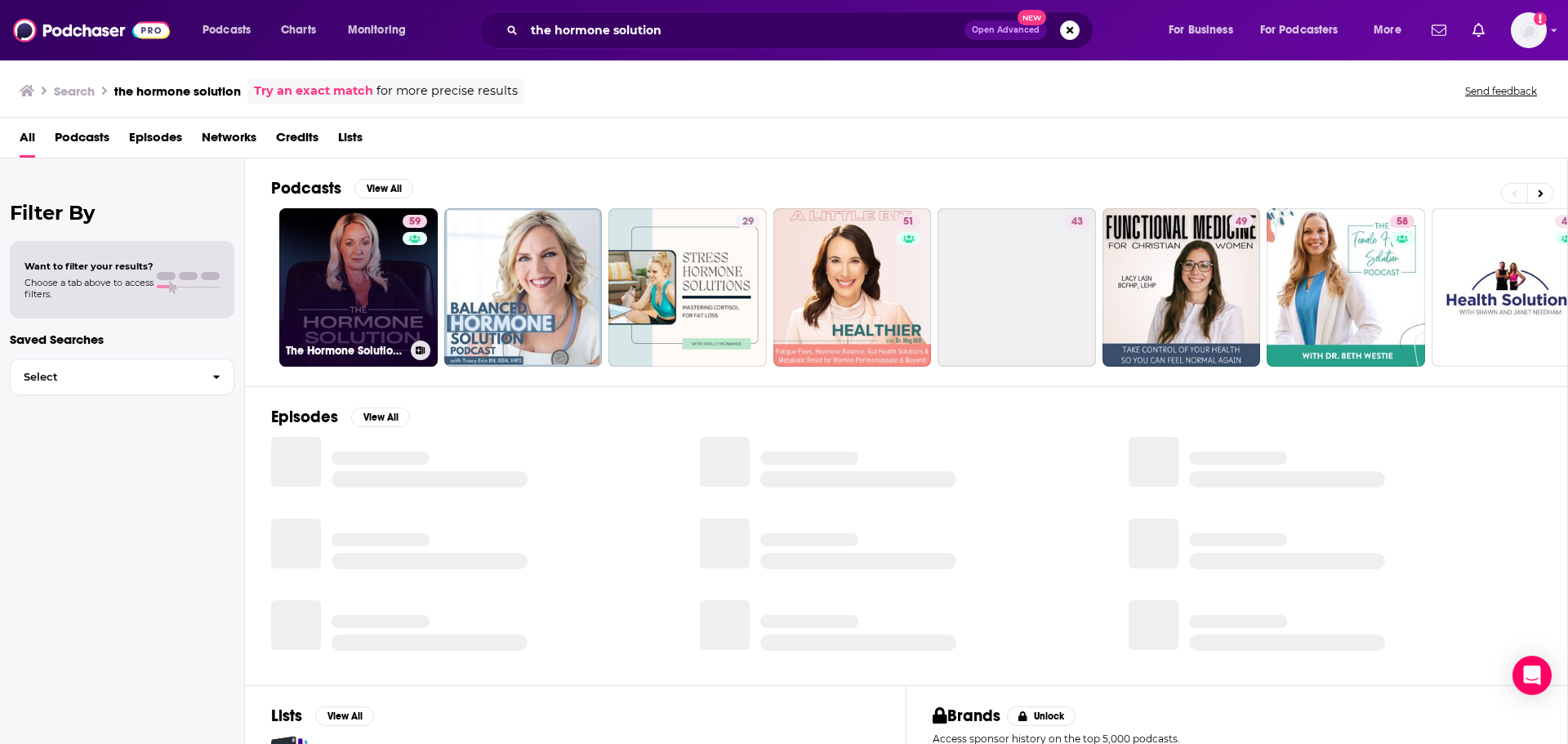
click at [362, 276] on link "59 The Hormone Solution with [PERSON_NAME]" at bounding box center [358, 287] width 158 height 158
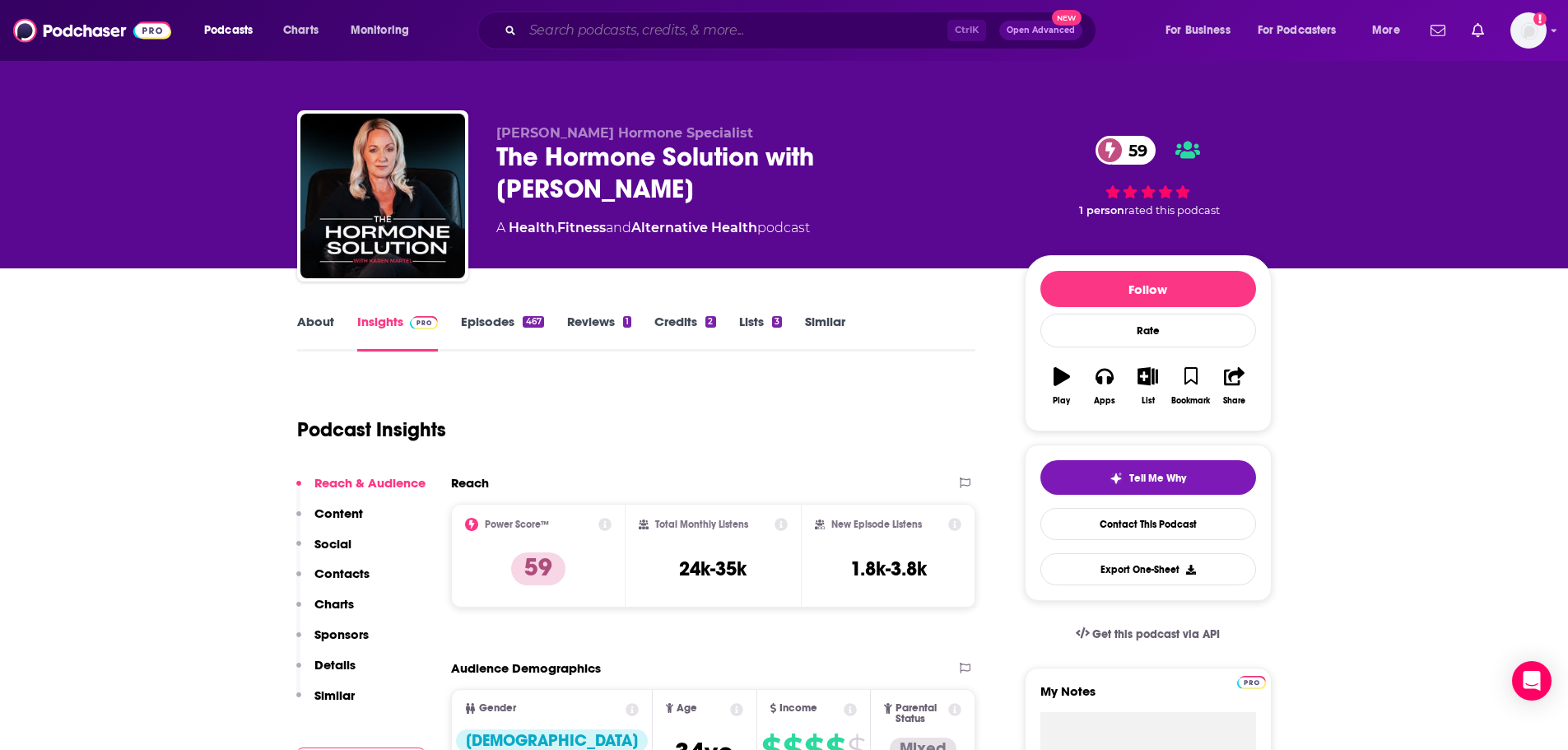
click at [805, 20] on input "Search podcasts, credits, & more..." at bounding box center [735, 30] width 425 height 26
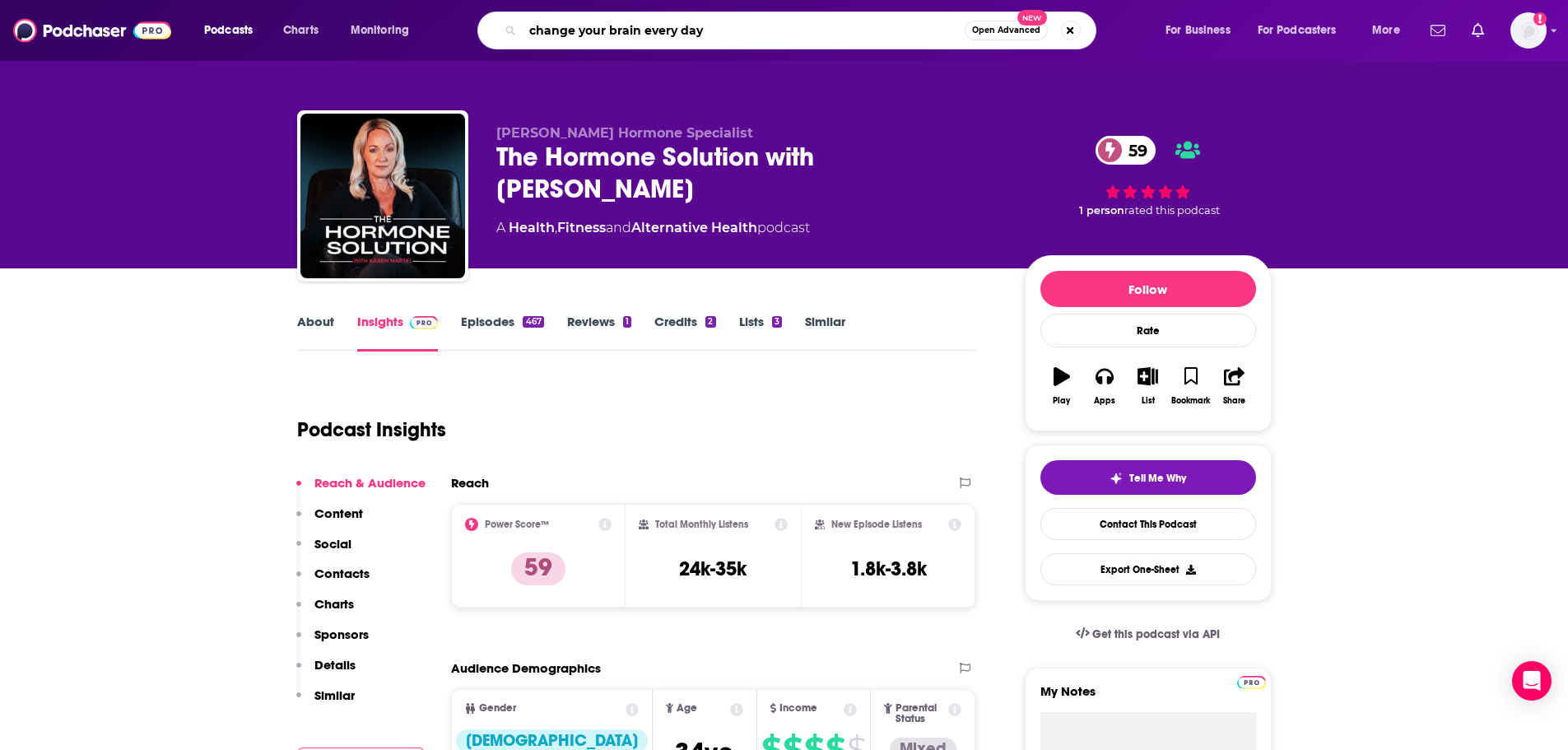
type input "change your brain every day"
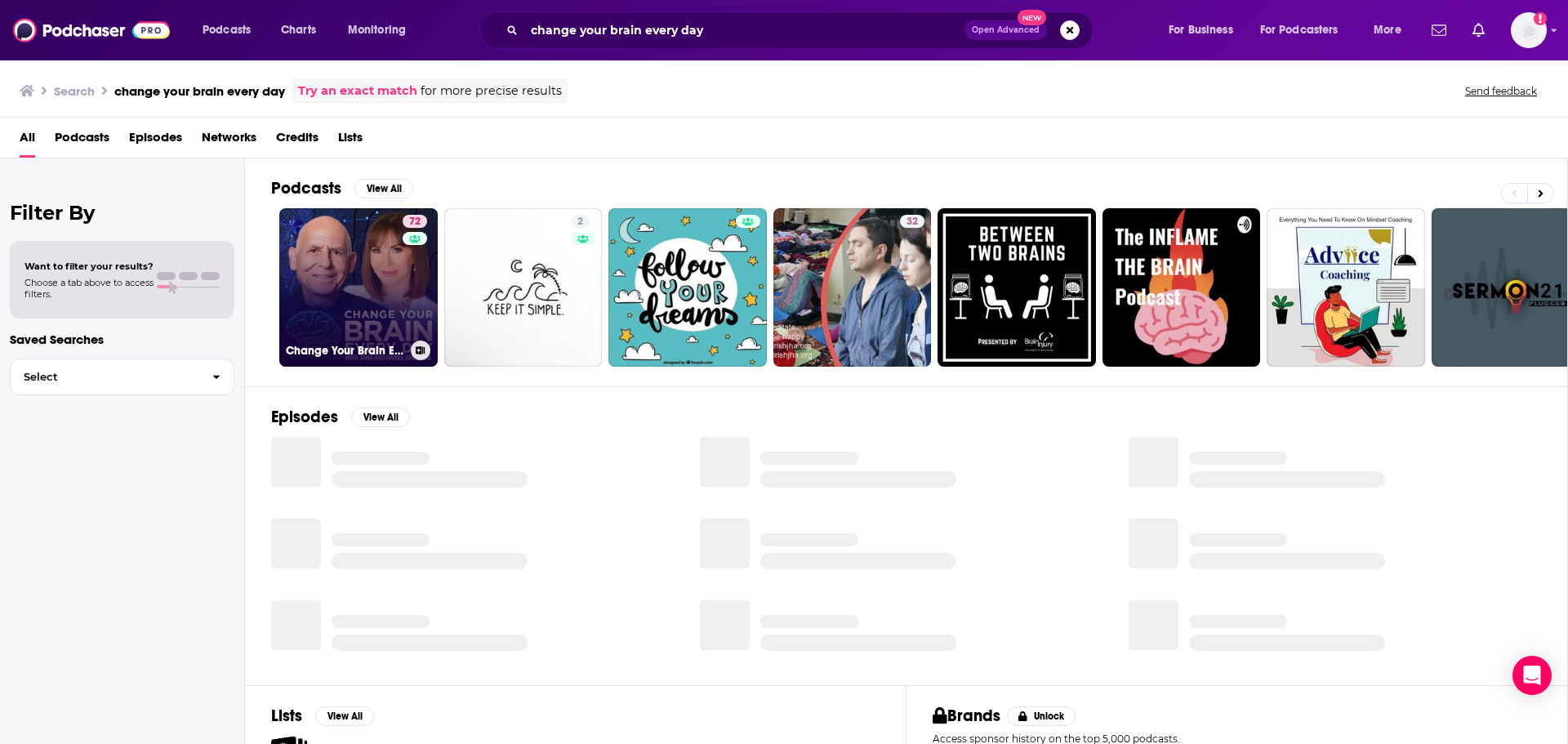
click at [370, 260] on link "72 Change Your Brain Every Day" at bounding box center [358, 287] width 158 height 158
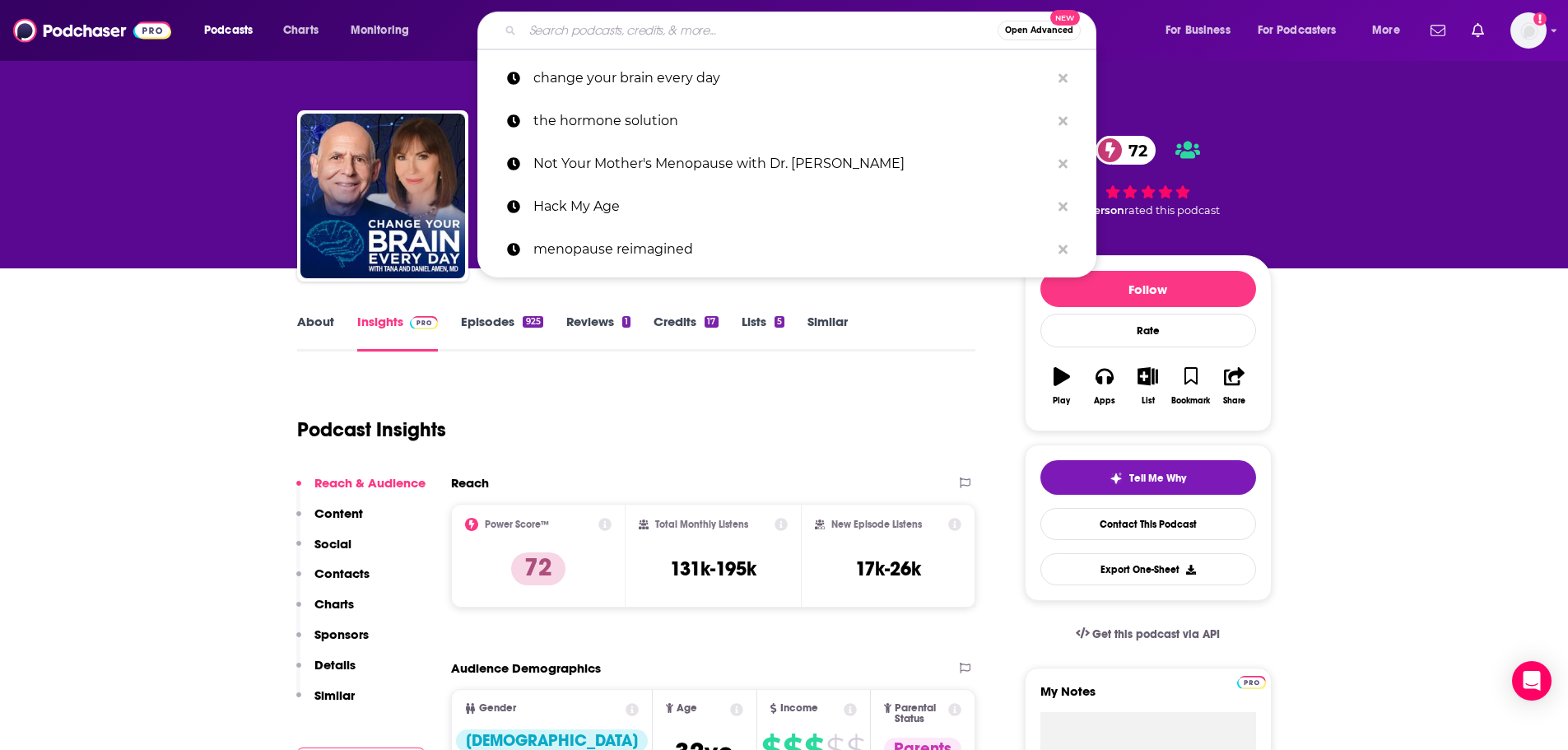
click at [763, 34] on input "Search podcasts, credits, & more..." at bounding box center [759, 30] width 475 height 26
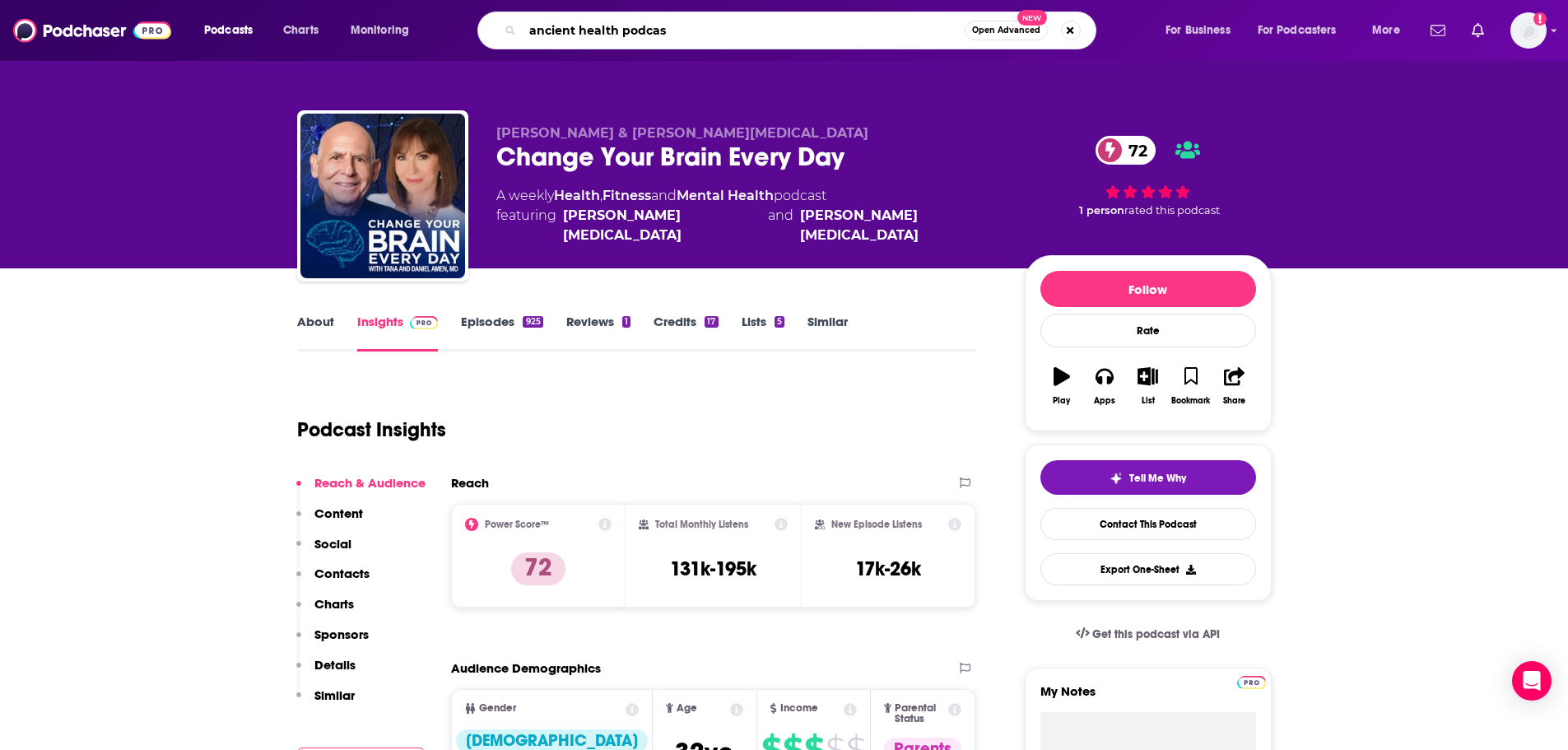
type input "ancient health podcast"
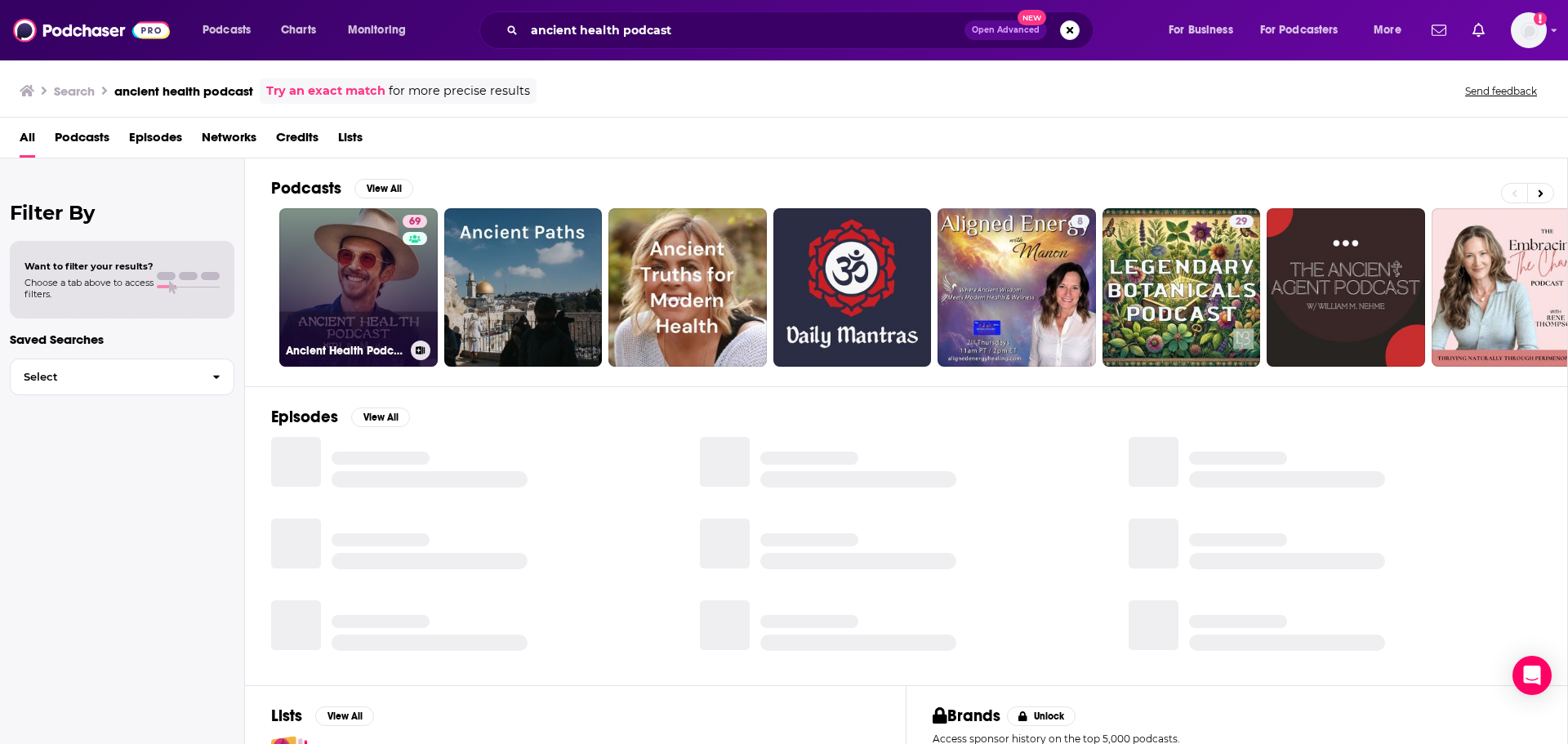
click at [341, 281] on link "69 Ancient Health Podcast" at bounding box center [358, 287] width 158 height 158
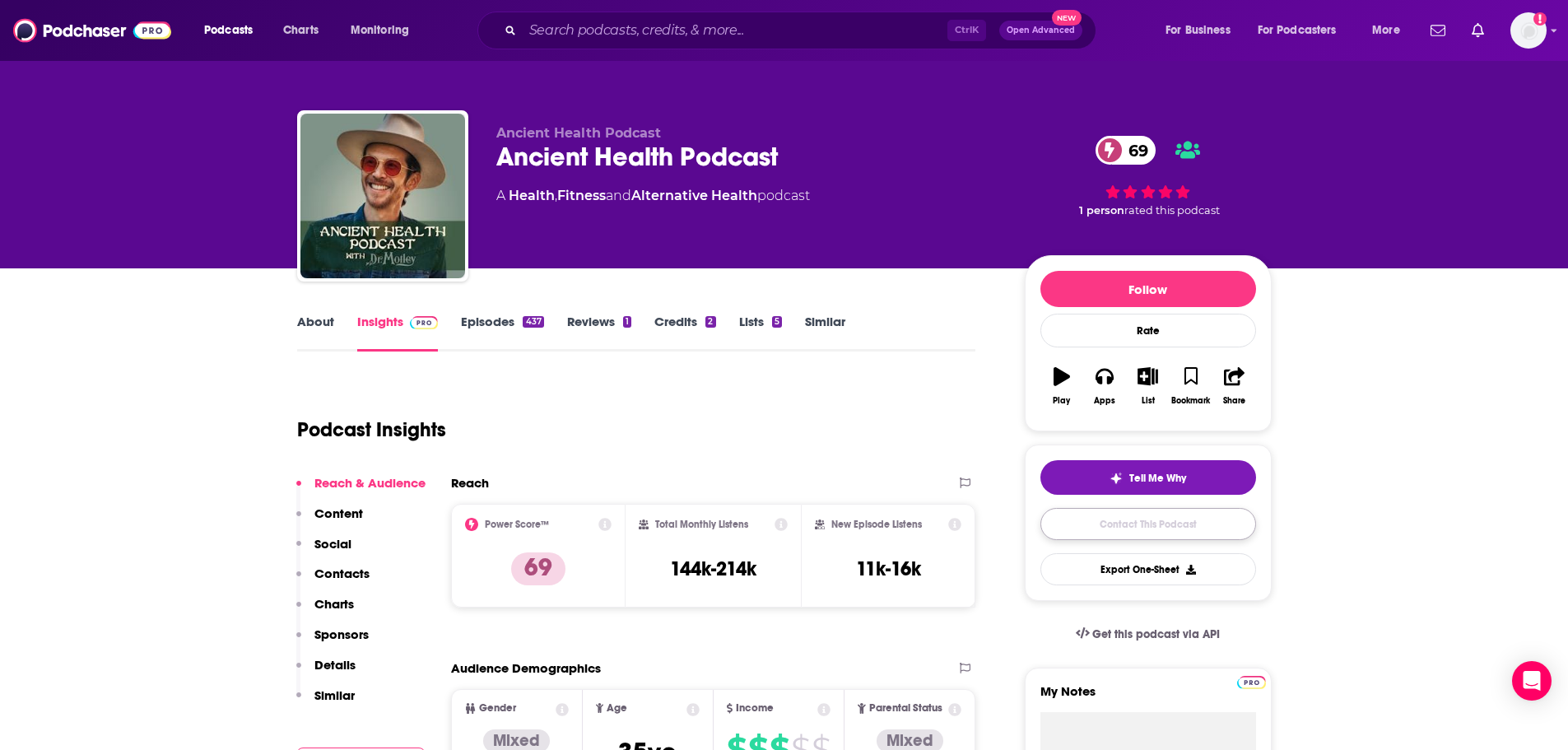
click at [1106, 533] on link "Contact This Podcast" at bounding box center [1148, 524] width 216 height 32
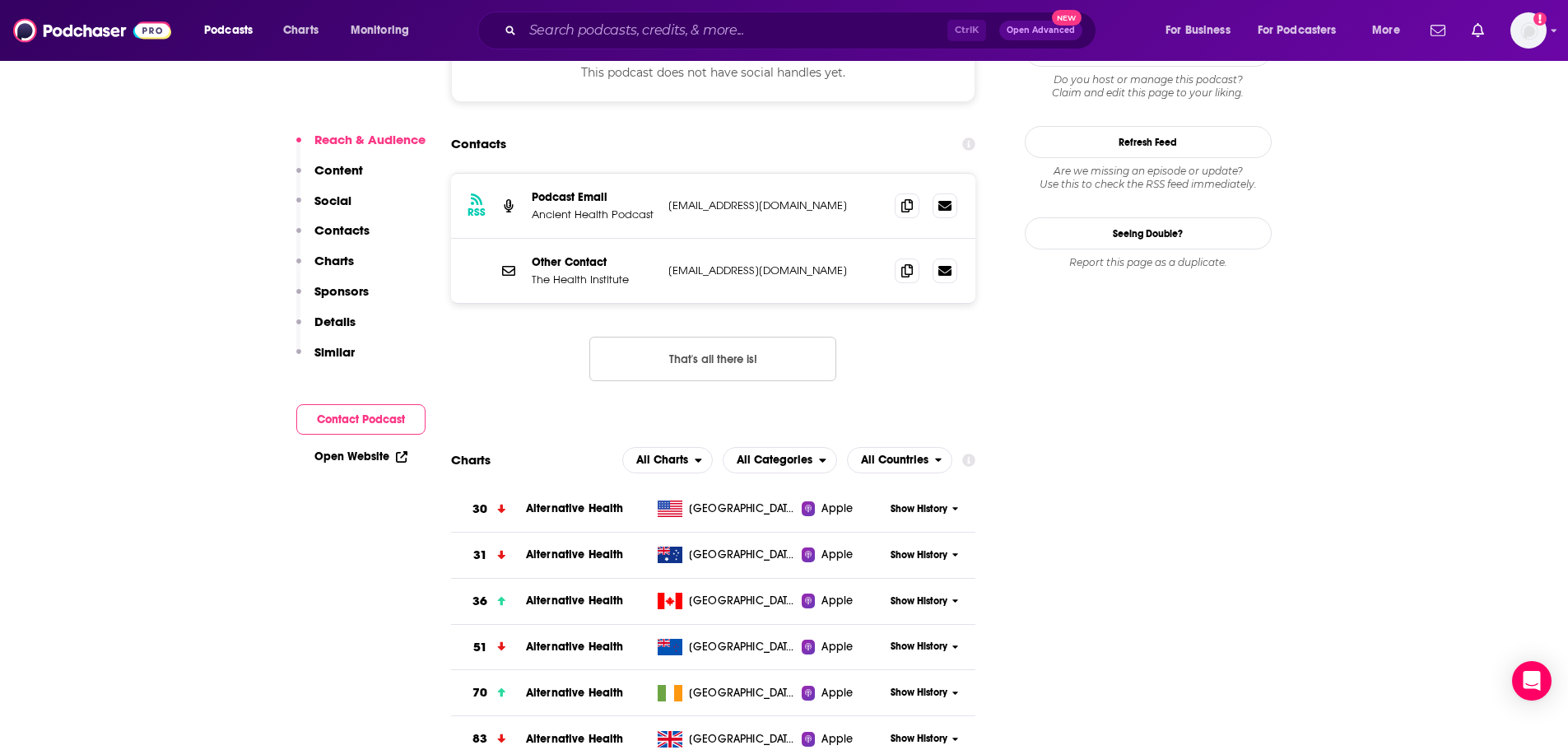
scroll to position [1470, 0]
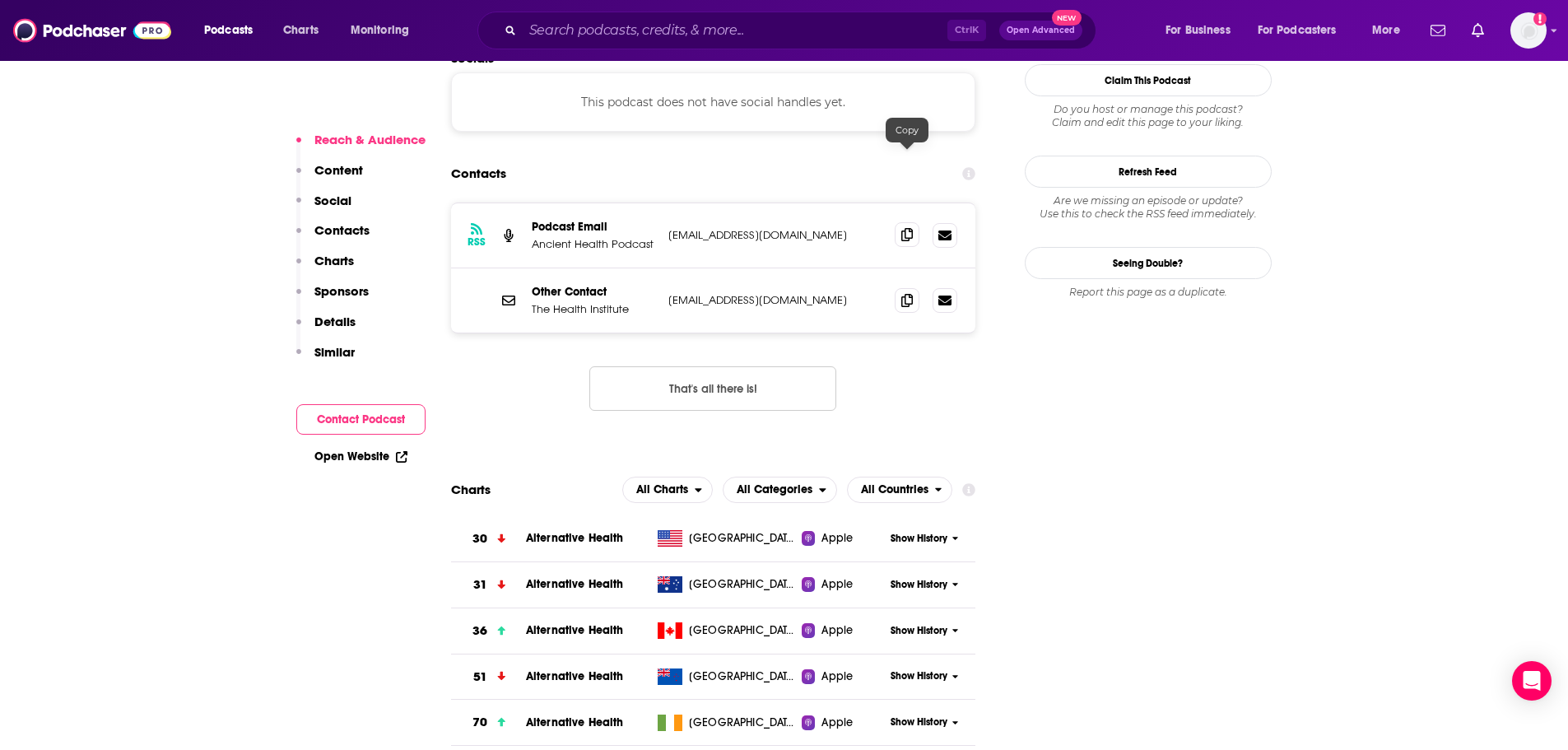
click at [910, 228] on icon at bounding box center [907, 234] width 12 height 14
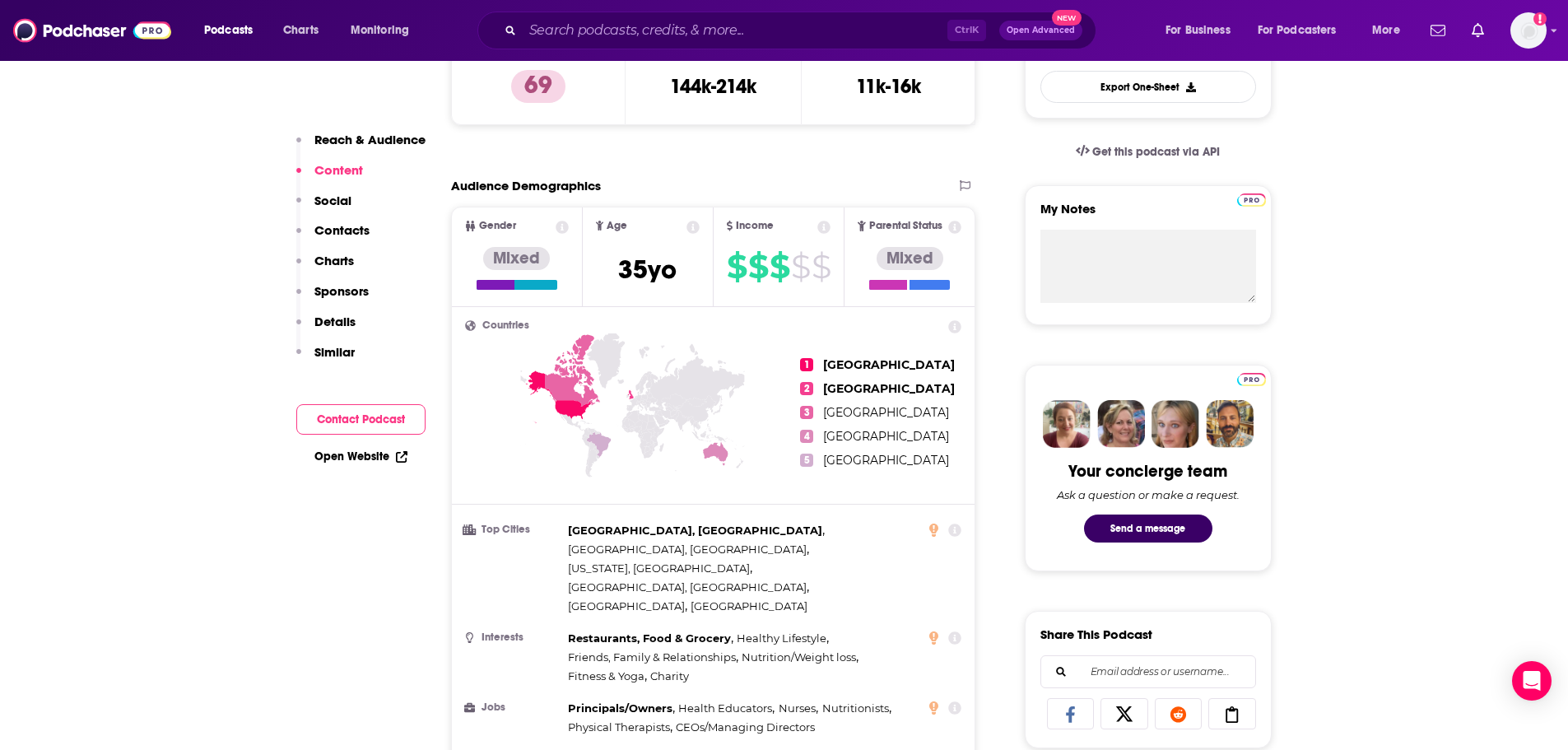
scroll to position [0, 0]
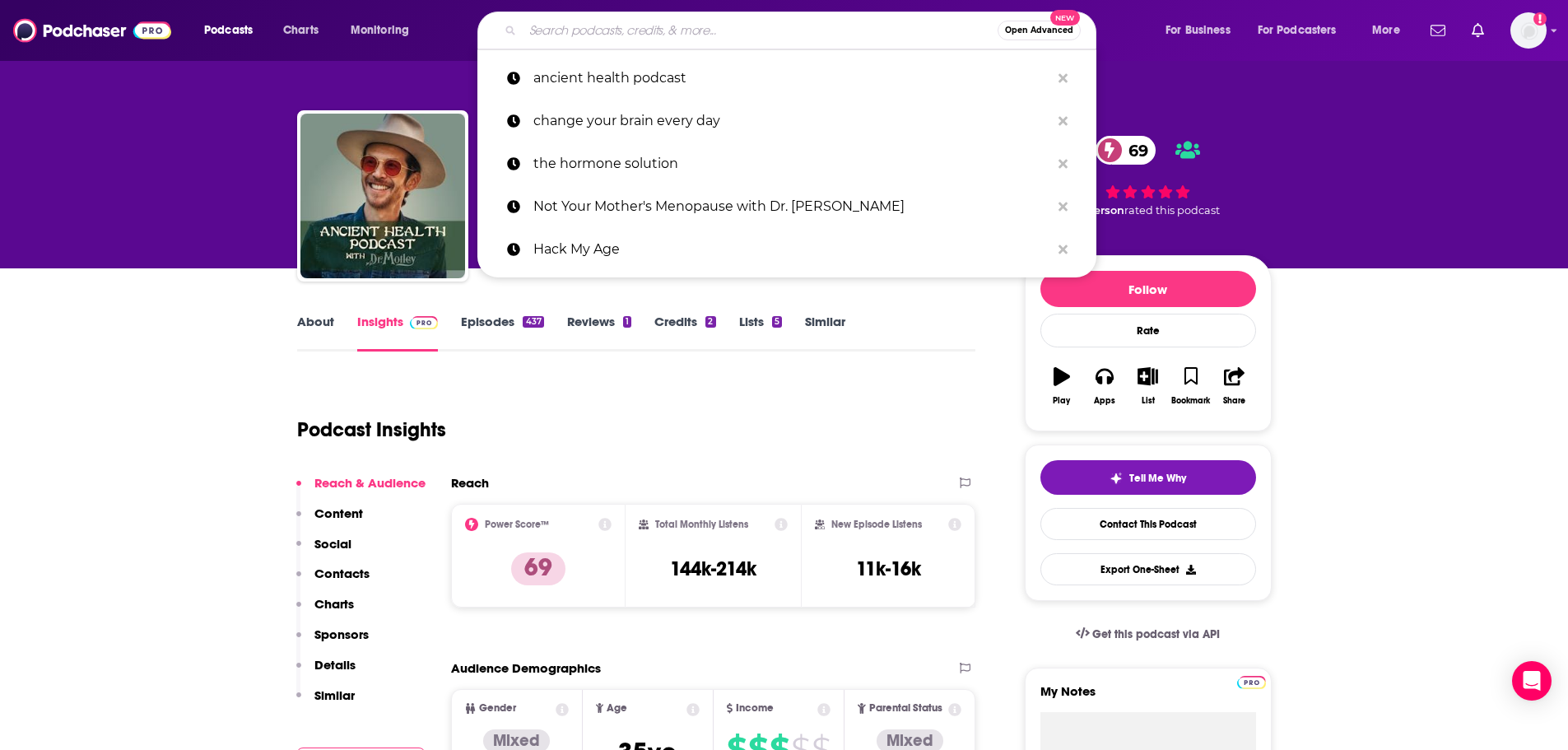
click at [797, 26] on input "Search podcasts, credits, & more..." at bounding box center [759, 30] width 475 height 26
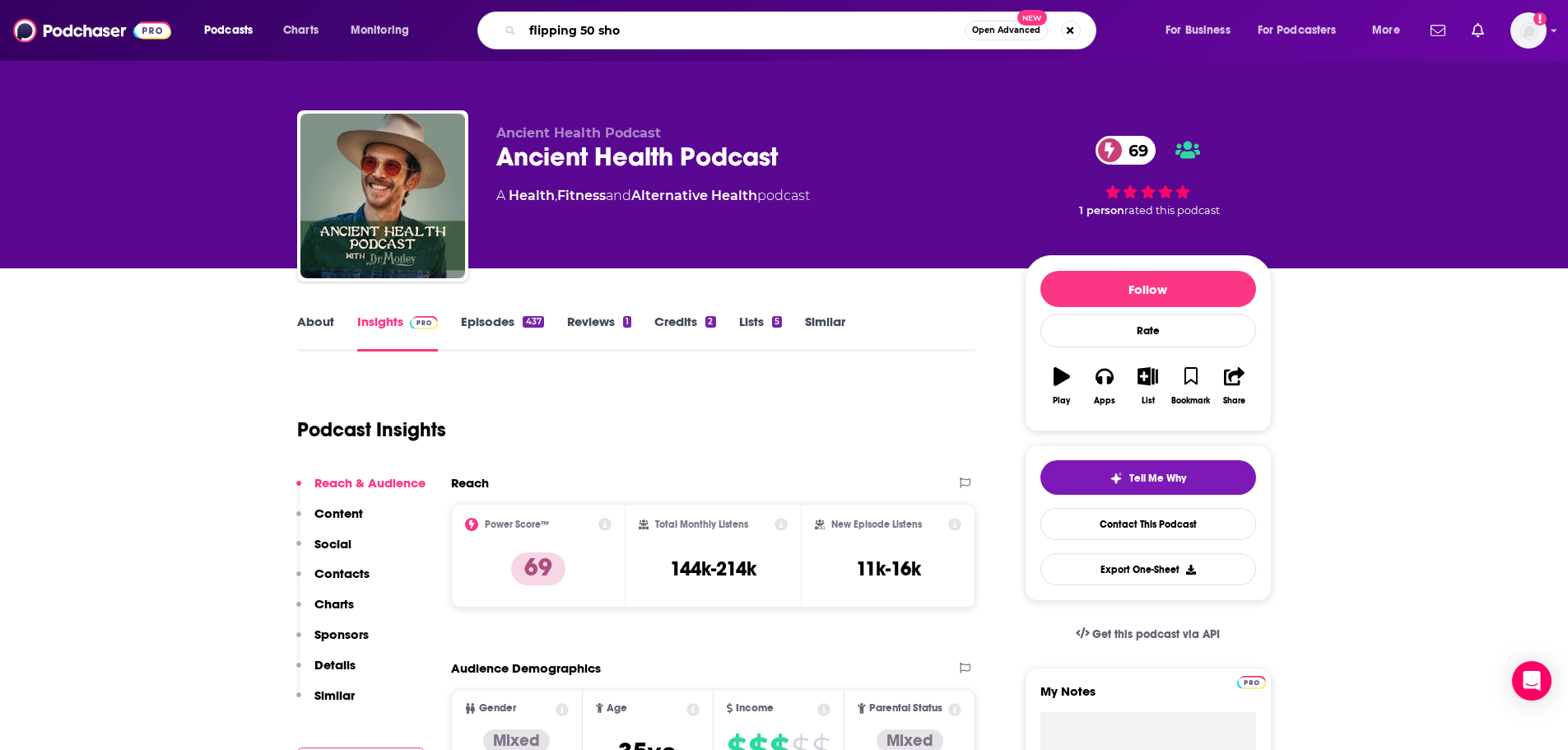
type input "flipping 50 show"
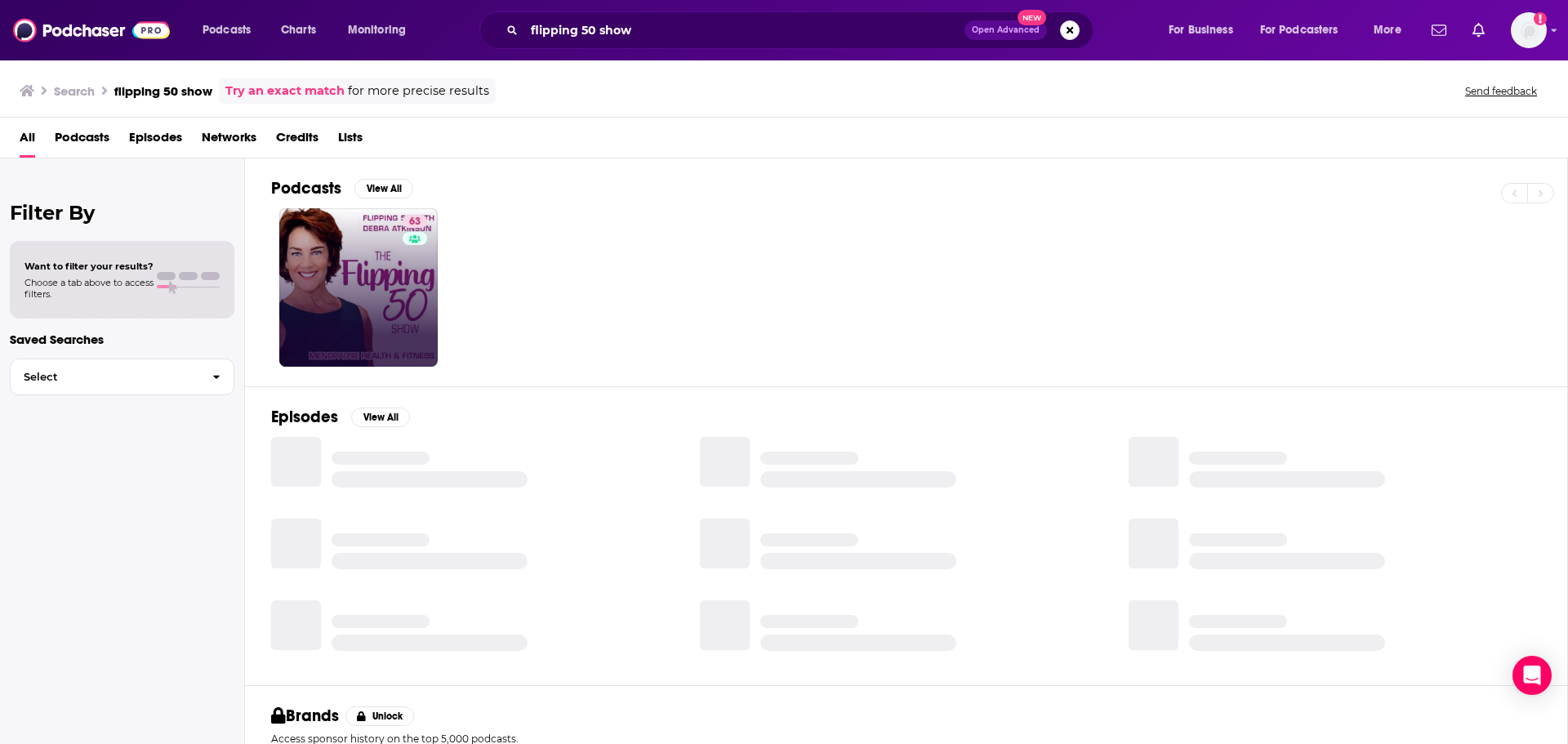
click at [391, 269] on link "63" at bounding box center [358, 287] width 158 height 158
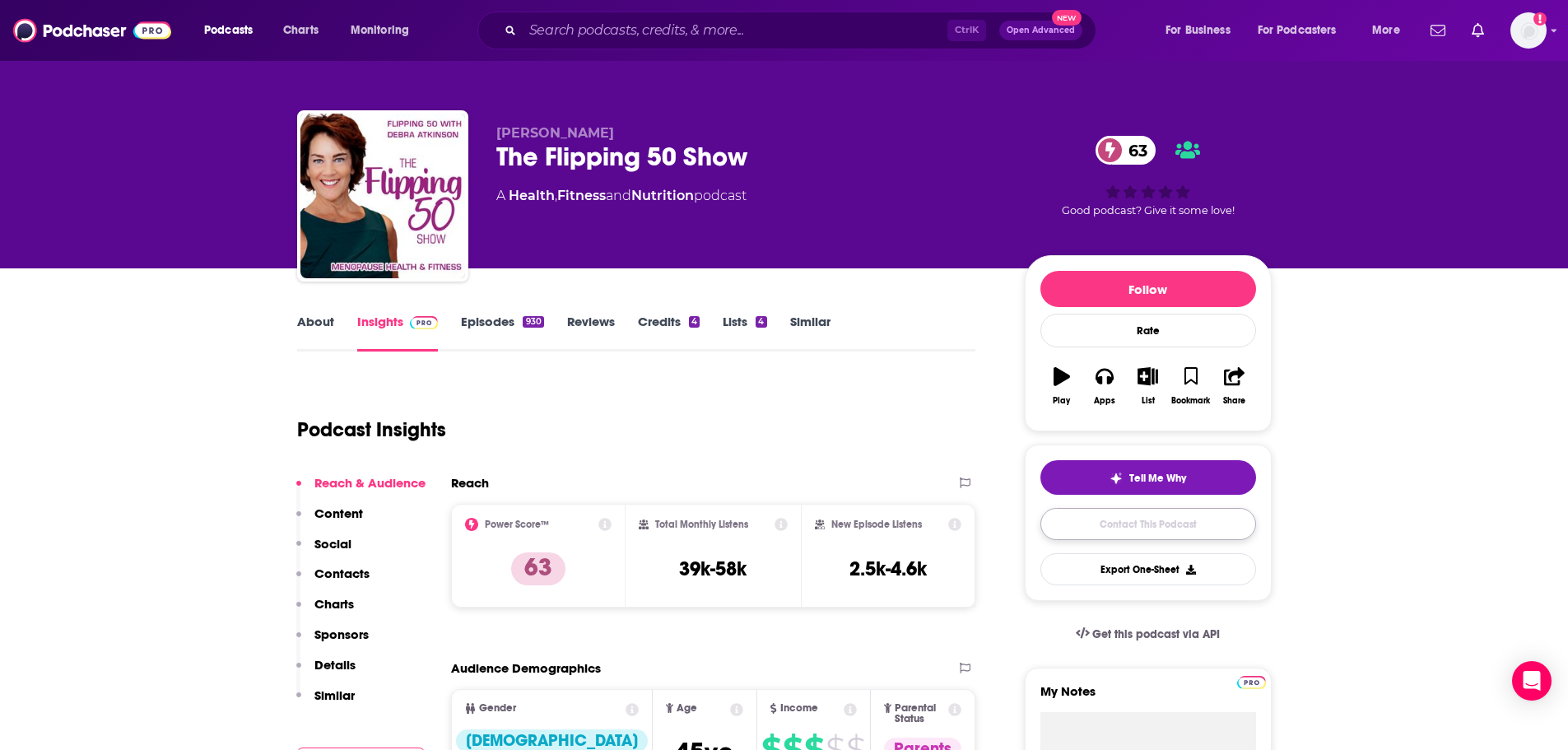
click at [1167, 519] on link "Contact This Podcast" at bounding box center [1148, 524] width 216 height 32
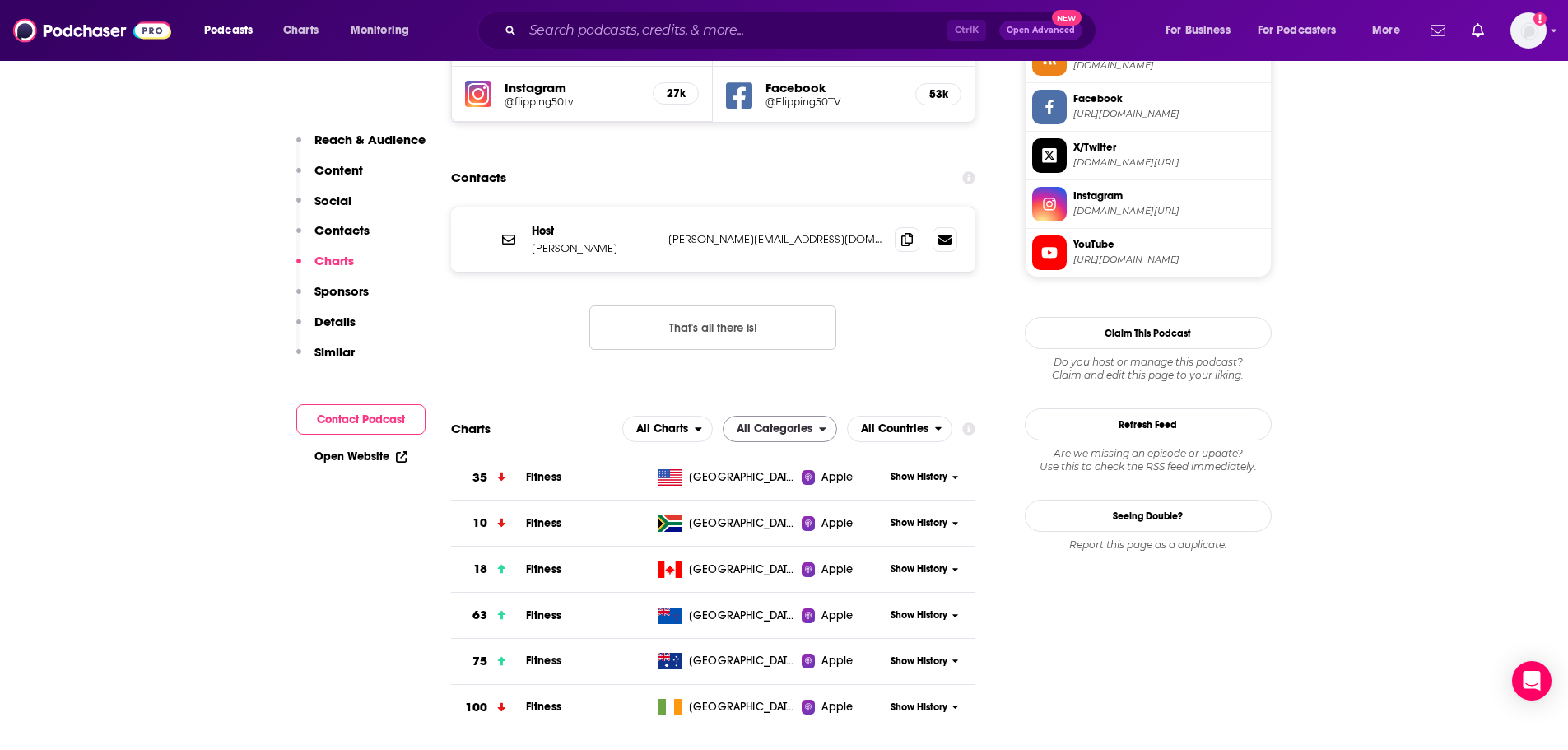
scroll to position [1475, 0]
